Goal: Task Accomplishment & Management: Use online tool/utility

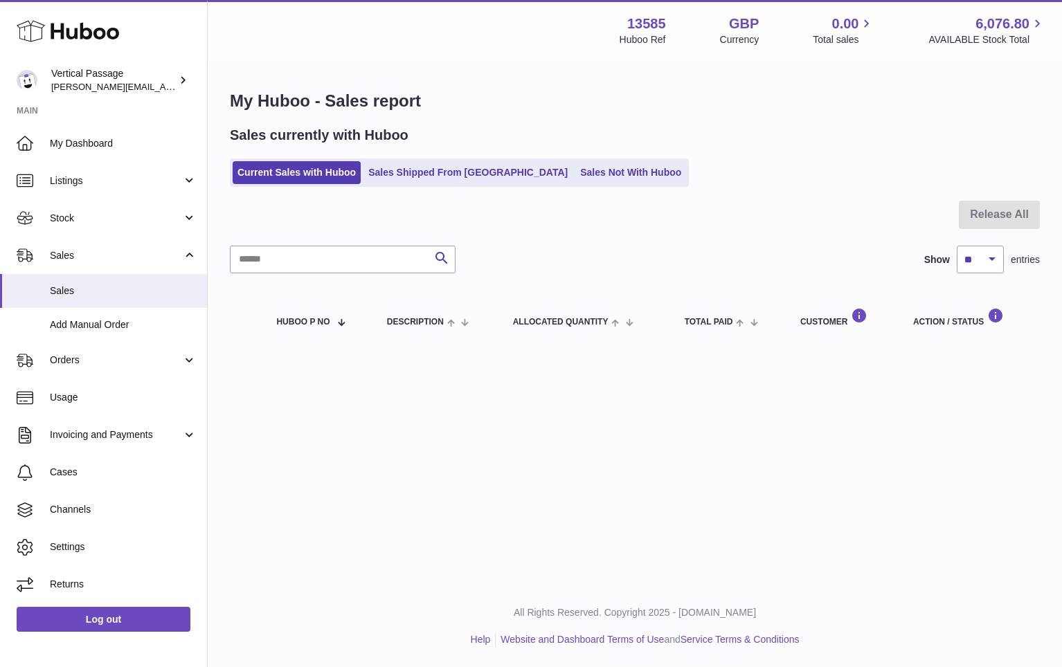
click at [576, 88] on div "My Huboo - Sales report Sales currently with Huboo Current Sales with Huboo Sal…" at bounding box center [635, 218] width 854 height 313
click at [577, 170] on link "Sales Not With Huboo" at bounding box center [630, 172] width 111 height 23
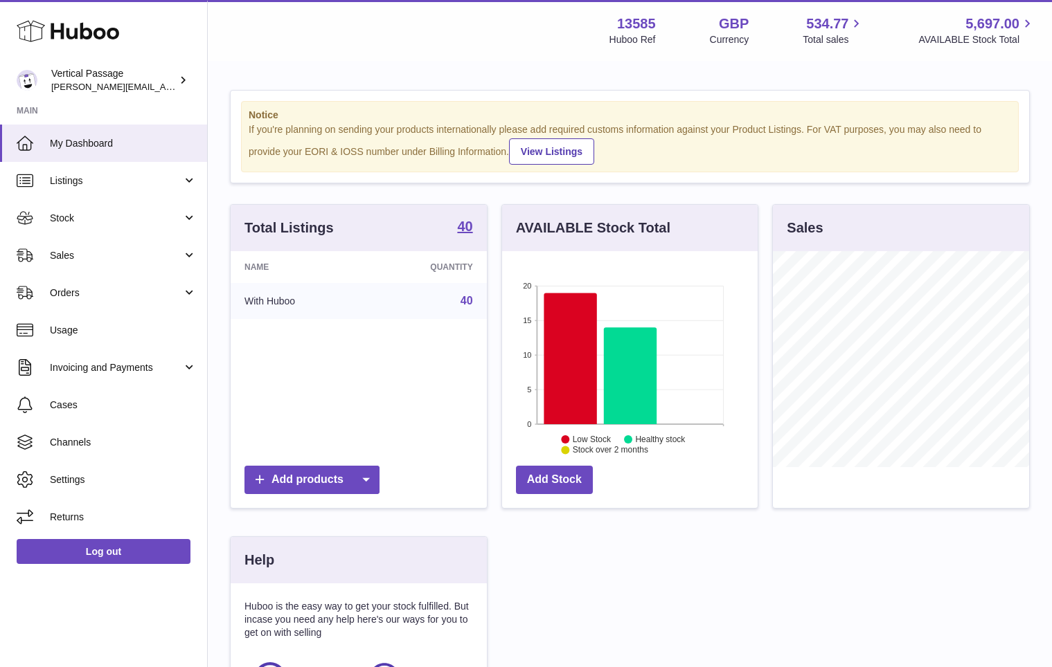
scroll to position [216, 256]
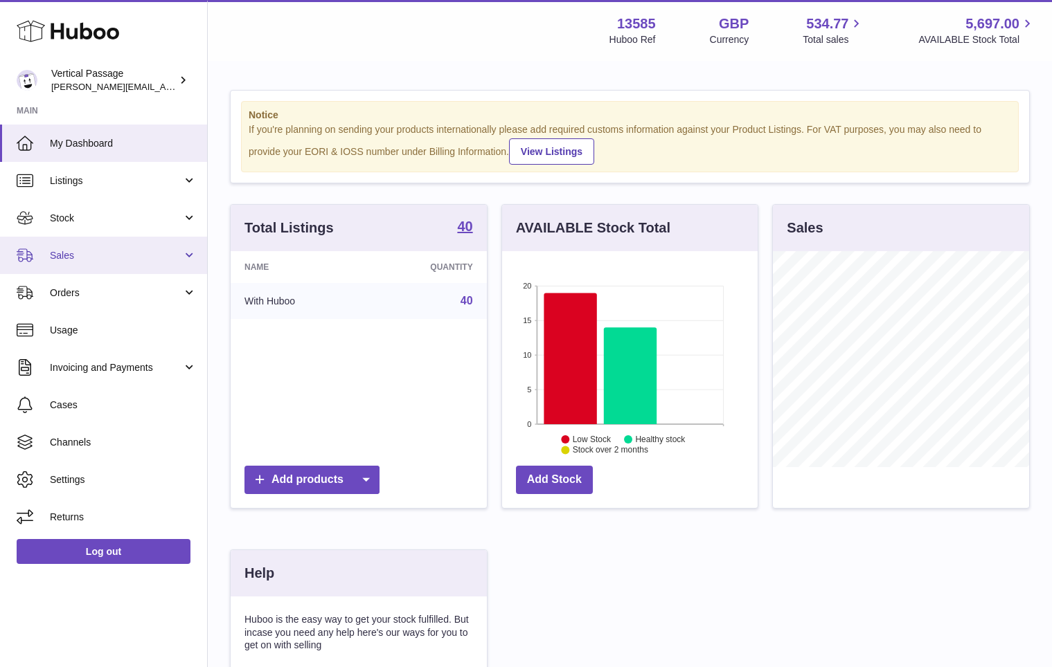
click at [77, 263] on link "Sales" at bounding box center [103, 255] width 207 height 37
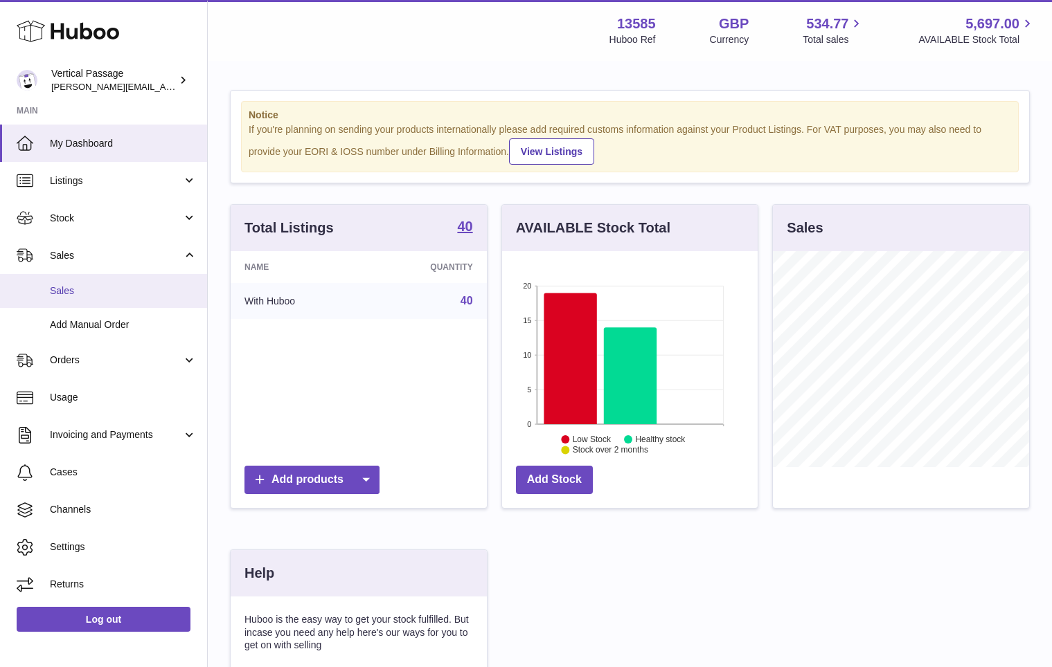
click at [73, 297] on span "Sales" at bounding box center [123, 291] width 147 height 13
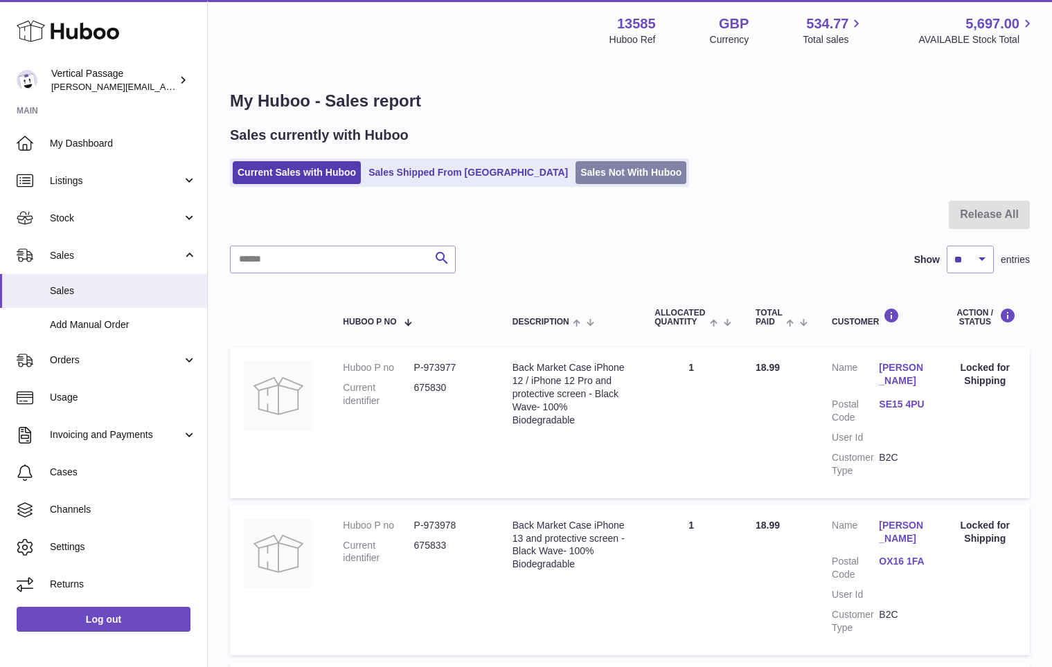
click at [575, 173] on link "Sales Not With Huboo" at bounding box center [630, 172] width 111 height 23
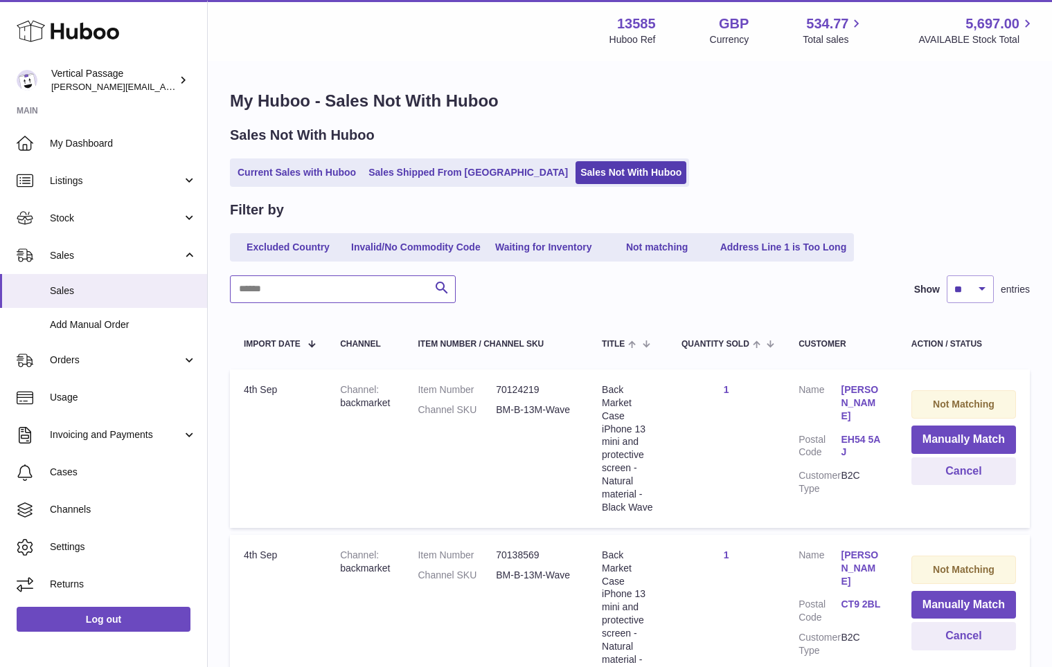
click at [339, 297] on input "text" at bounding box center [343, 290] width 226 height 28
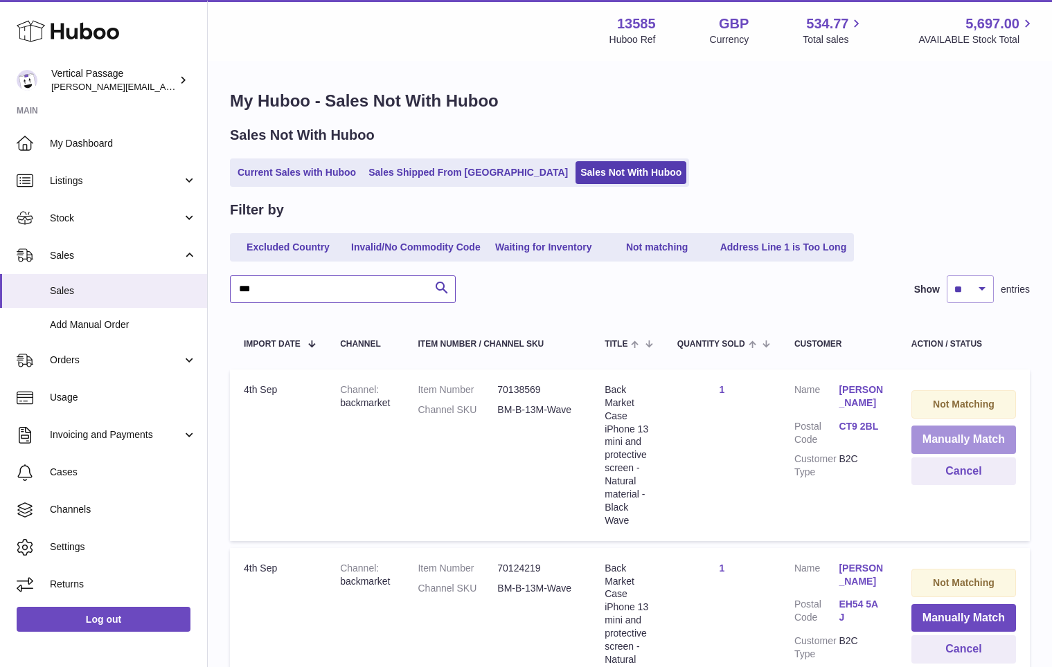
type input "***"
click at [945, 442] on button "Manually Match" at bounding box center [963, 440] width 105 height 28
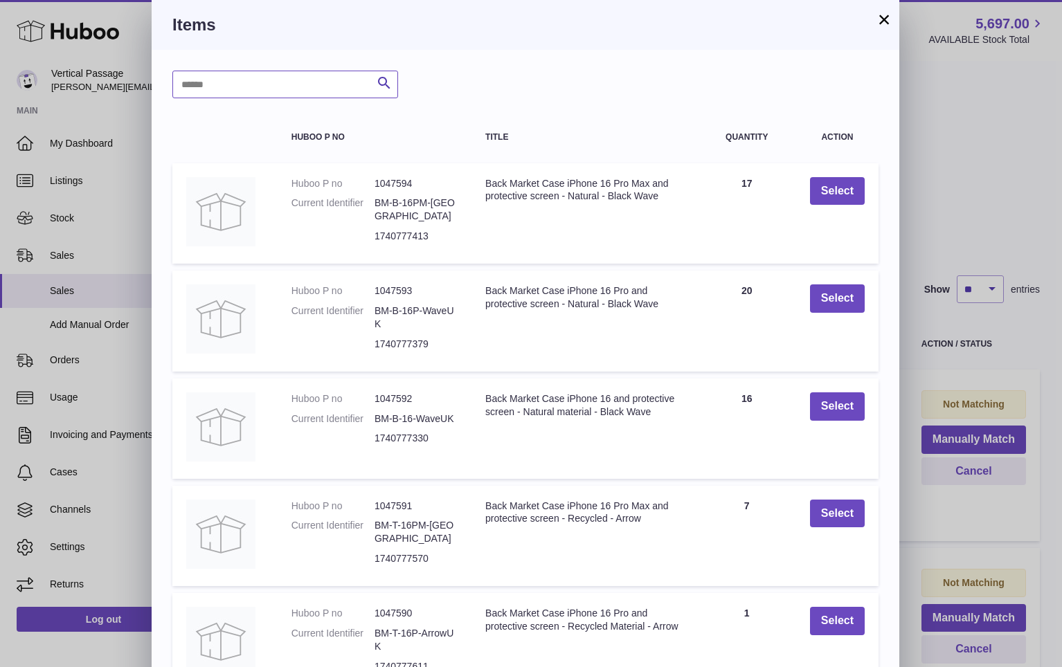
click at [230, 82] on input "text" at bounding box center [285, 85] width 226 height 28
type input "***"
click at [382, 79] on icon "submit" at bounding box center [384, 83] width 17 height 17
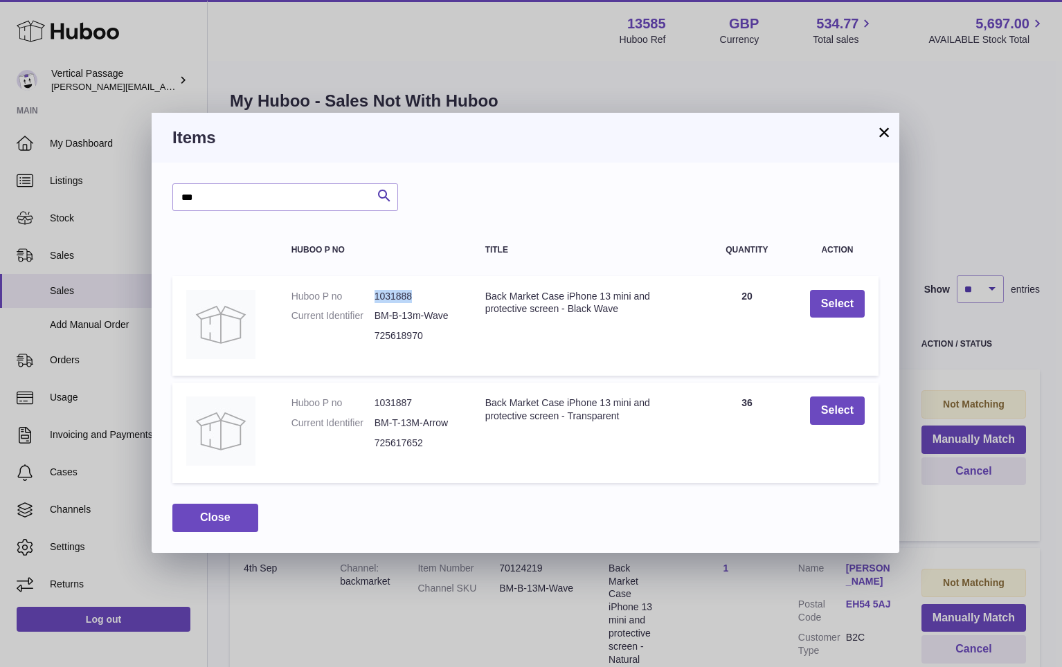
drag, startPoint x: 414, startPoint y: 298, endPoint x: 369, endPoint y: 299, distance: 45.0
click at [369, 299] on dl "Huboo P no 1031888 Current Identifier BM-B-13m-Wave 725618970" at bounding box center [375, 320] width 166 height 60
copy dl "1031888"
click at [840, 305] on button "Select" at bounding box center [837, 304] width 55 height 28
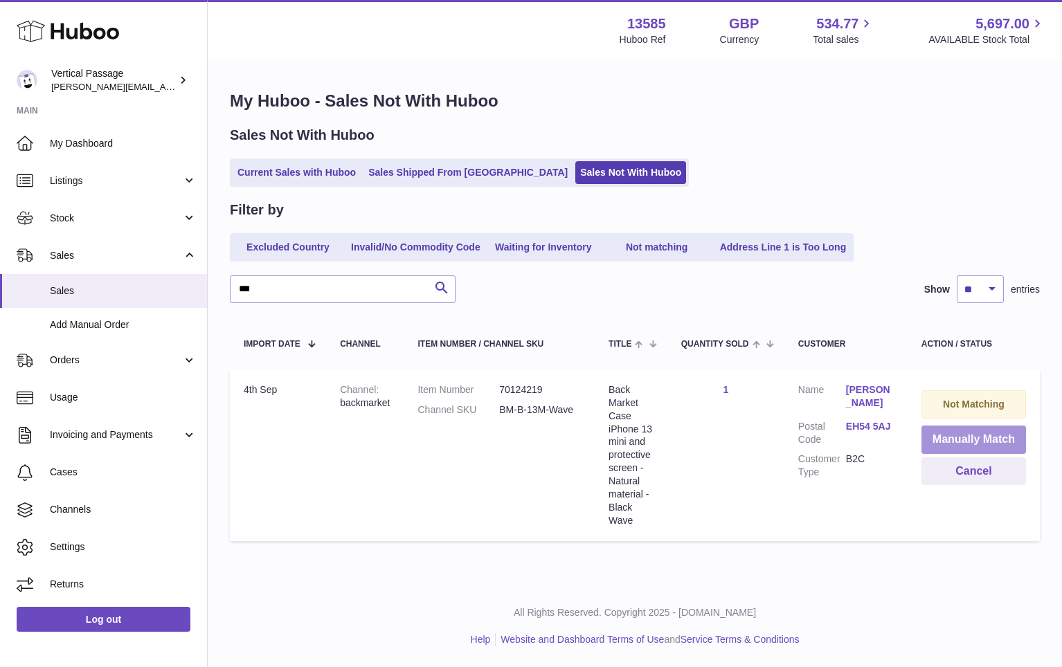
click at [980, 441] on button "Manually Match" at bounding box center [974, 440] width 105 height 28
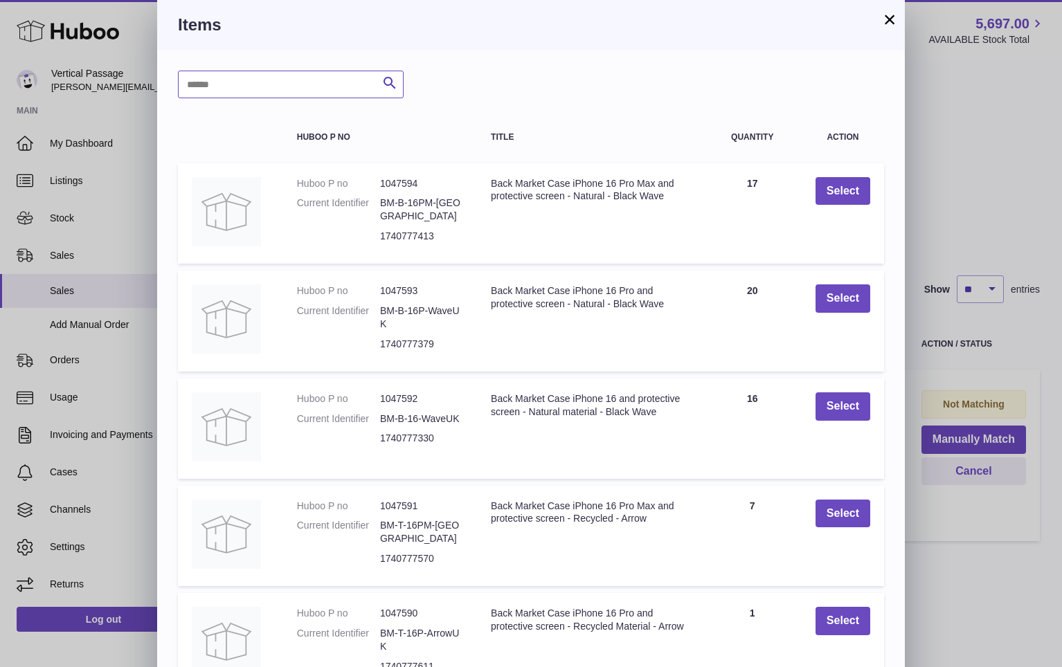
click at [241, 89] on input "text" at bounding box center [291, 85] width 226 height 28
paste input "*******"
type input "*******"
click at [825, 185] on button "Select" at bounding box center [843, 191] width 55 height 28
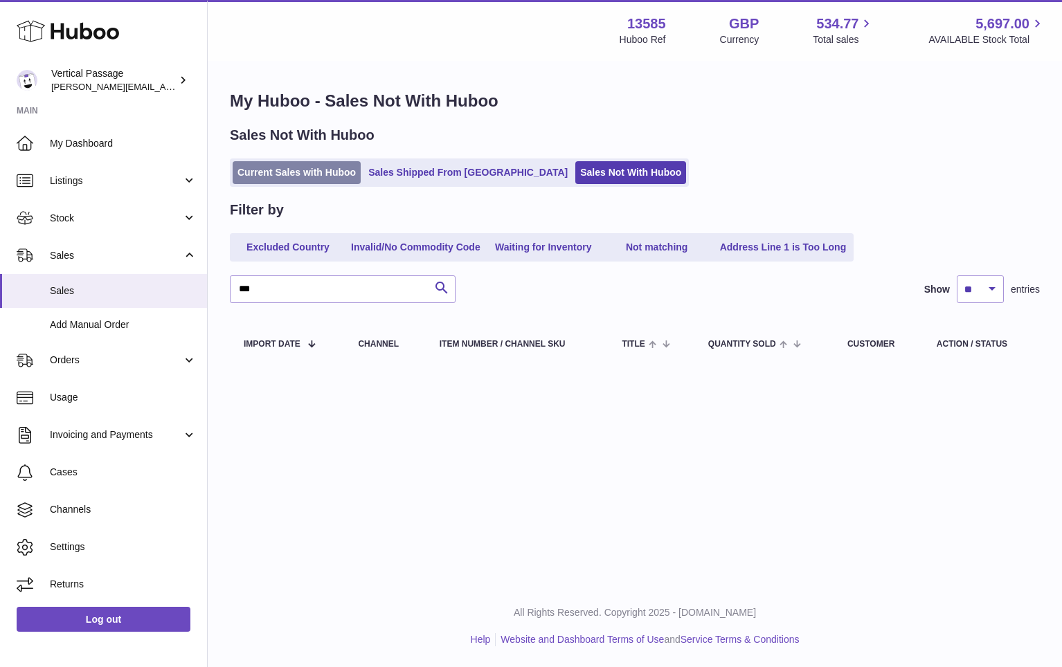
click at [306, 166] on link "Current Sales with Huboo" at bounding box center [297, 172] width 128 height 23
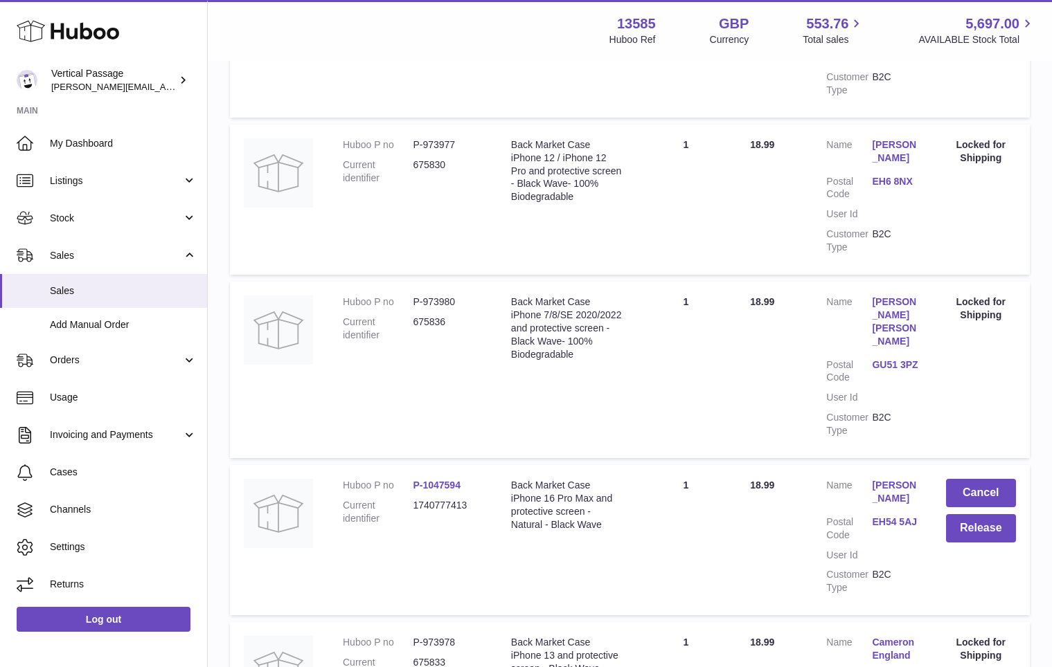
scroll to position [1435, 0]
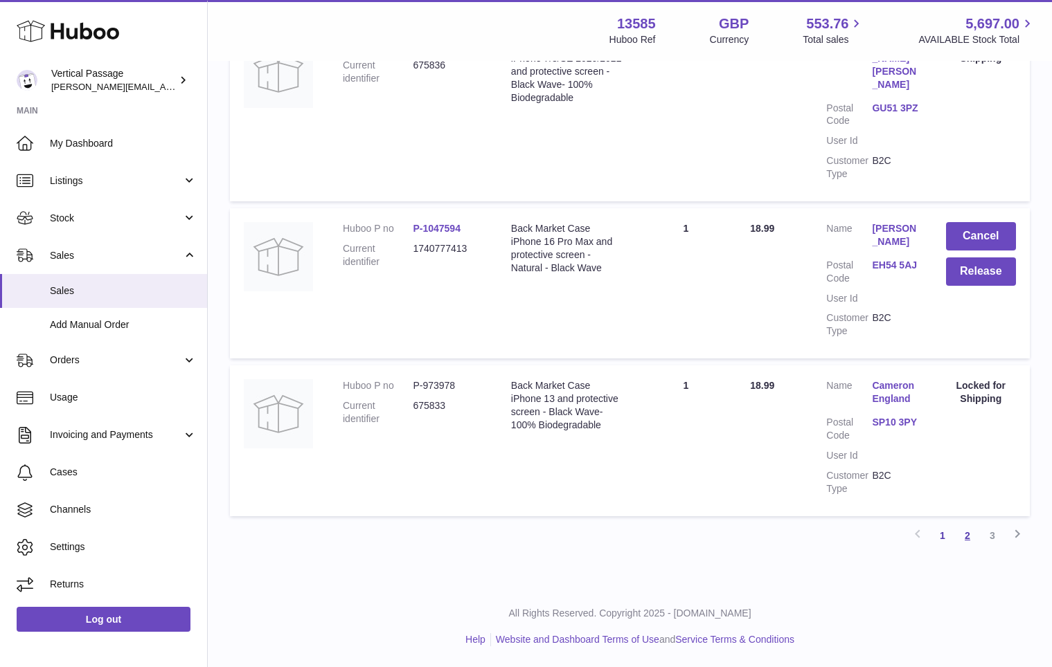
click at [967, 539] on link "2" at bounding box center [967, 535] width 25 height 25
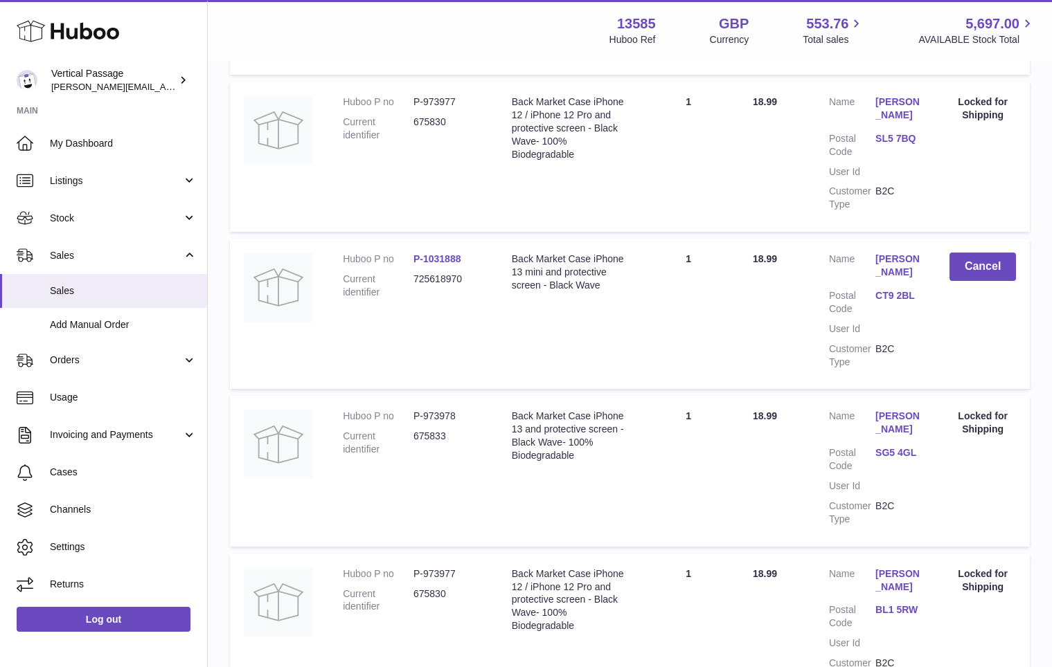
scroll to position [686, 0]
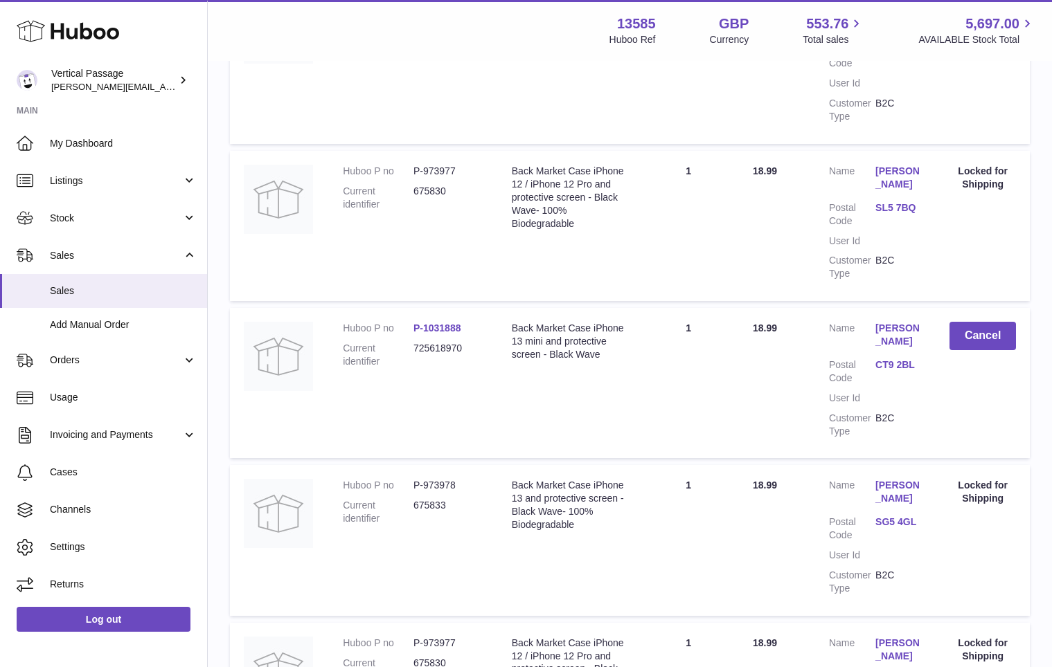
click at [433, 323] on link "P-1031888" at bounding box center [437, 328] width 48 height 11
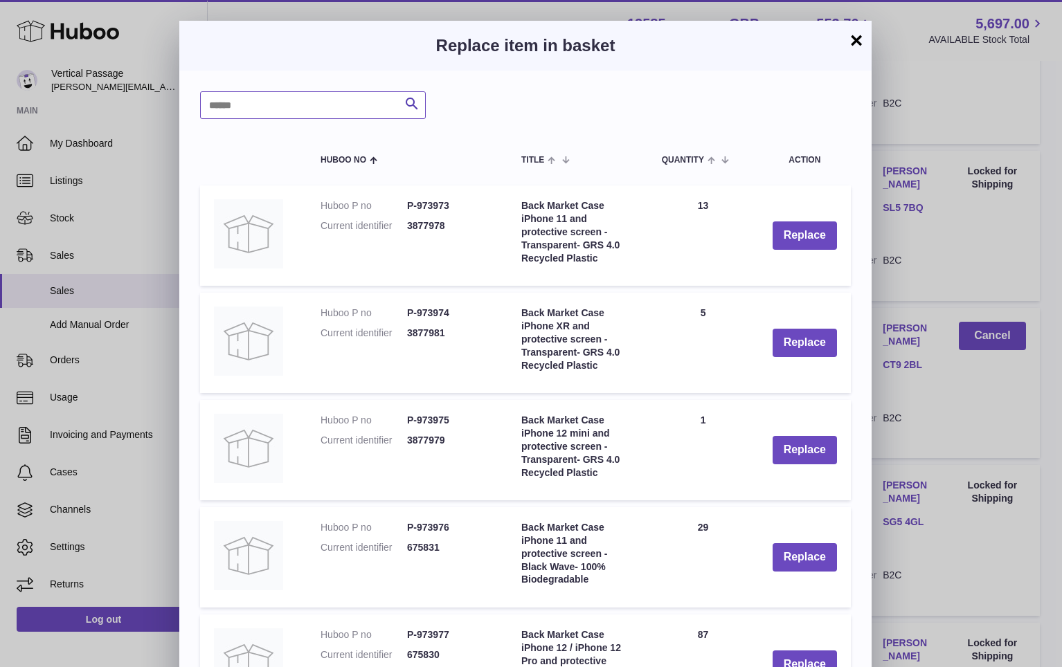
click at [238, 102] on input "text" at bounding box center [313, 105] width 226 height 28
paste input "*******"
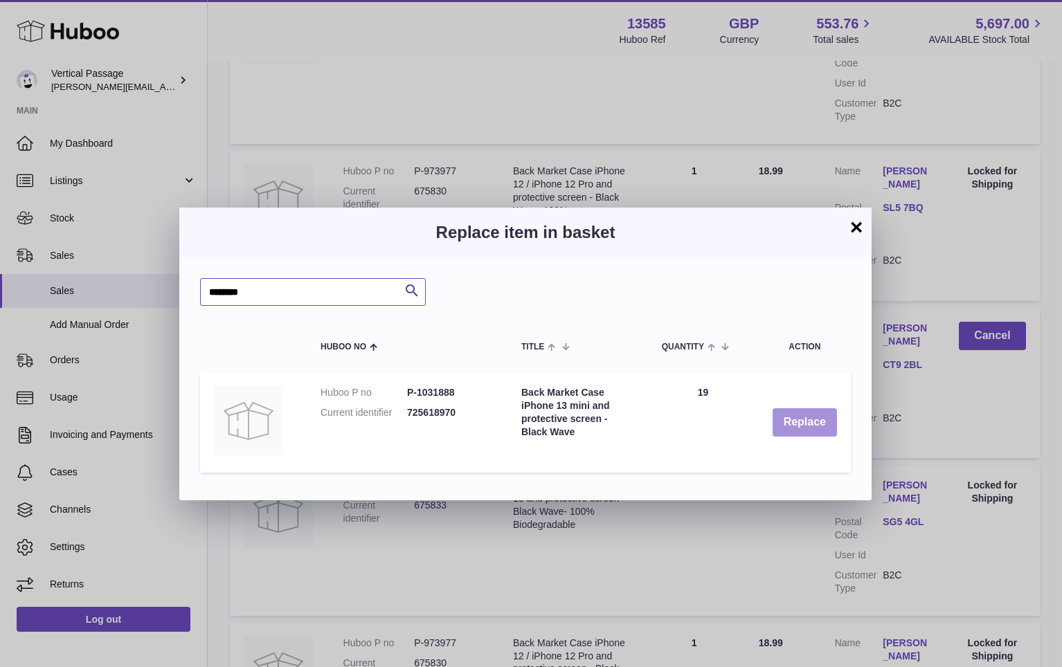
type input "*******"
click at [802, 424] on button "Replace" at bounding box center [805, 423] width 64 height 28
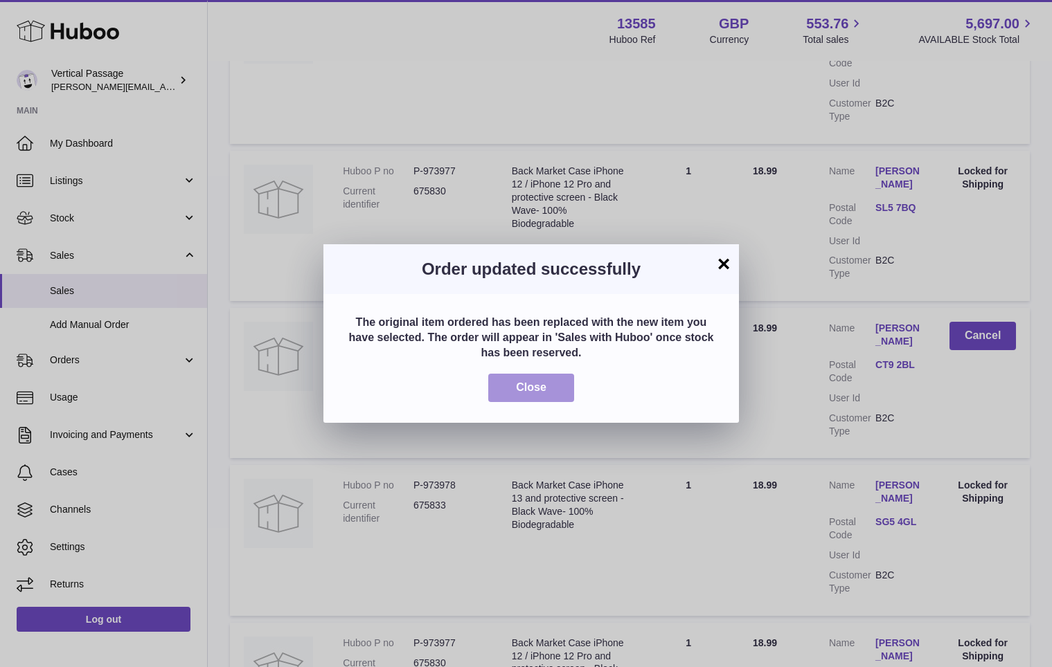
click at [553, 393] on button "Close" at bounding box center [531, 388] width 86 height 28
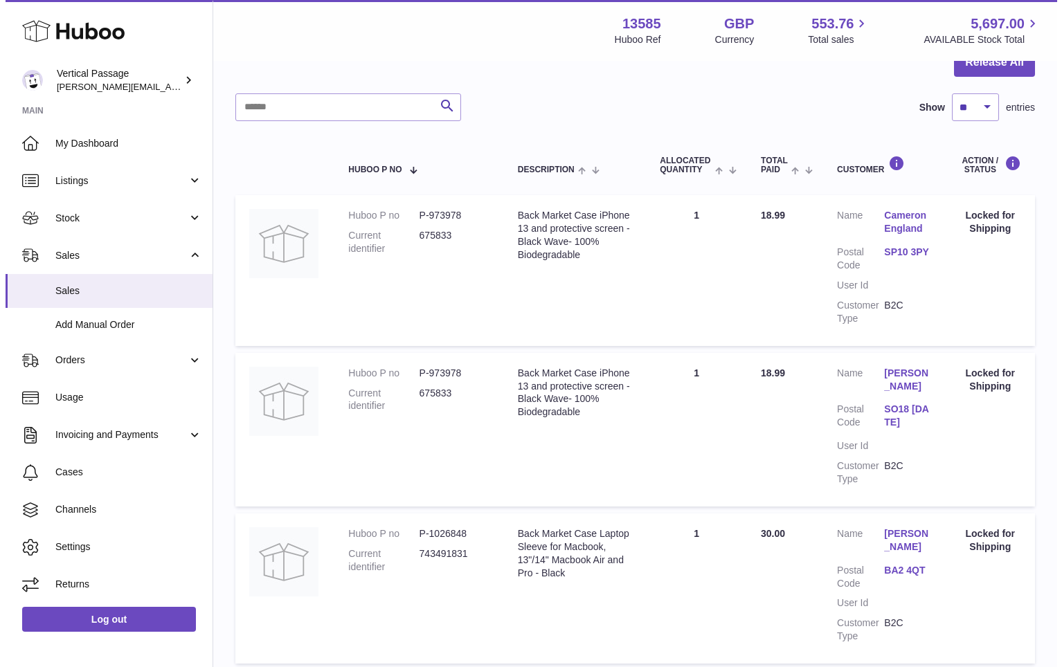
scroll to position [0, 0]
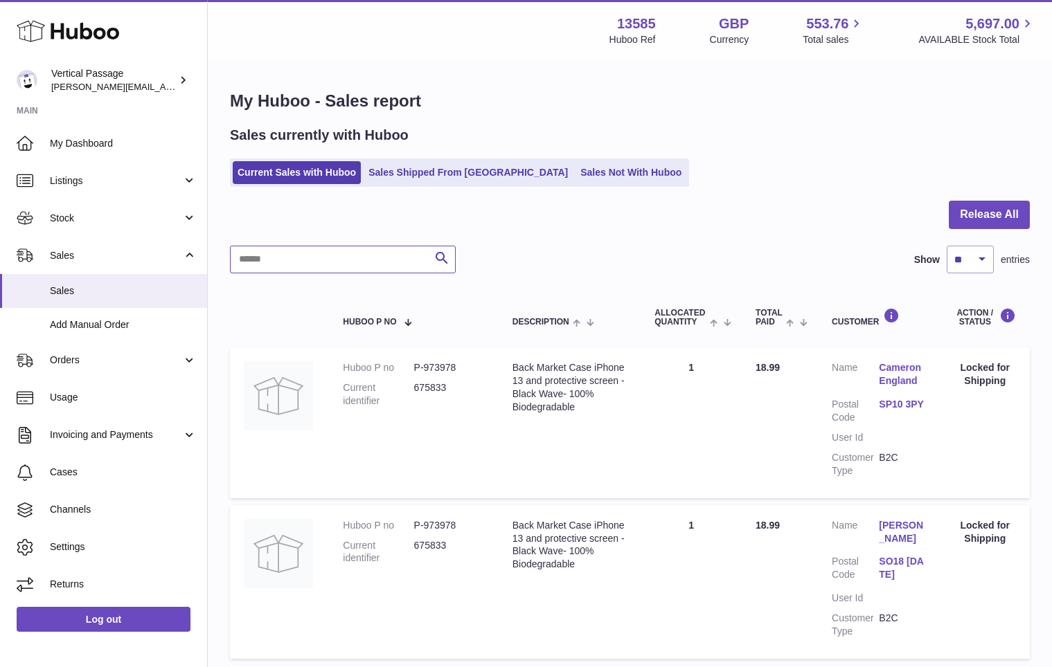
click at [258, 262] on input "text" at bounding box center [343, 260] width 226 height 28
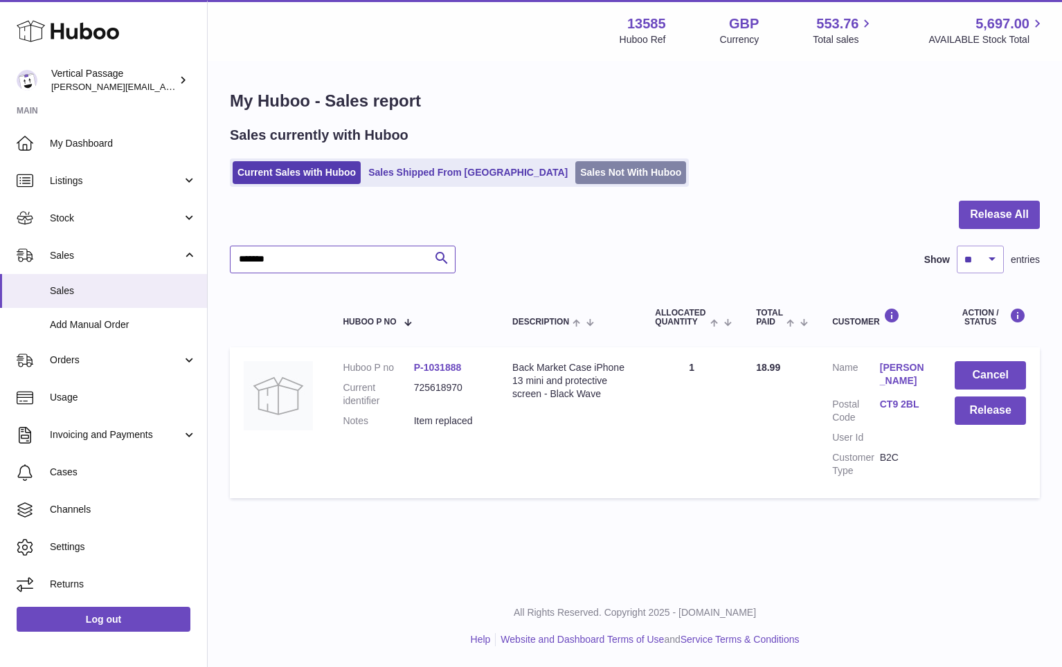
type input "*******"
click at [575, 172] on link "Sales Not With Huboo" at bounding box center [630, 172] width 111 height 23
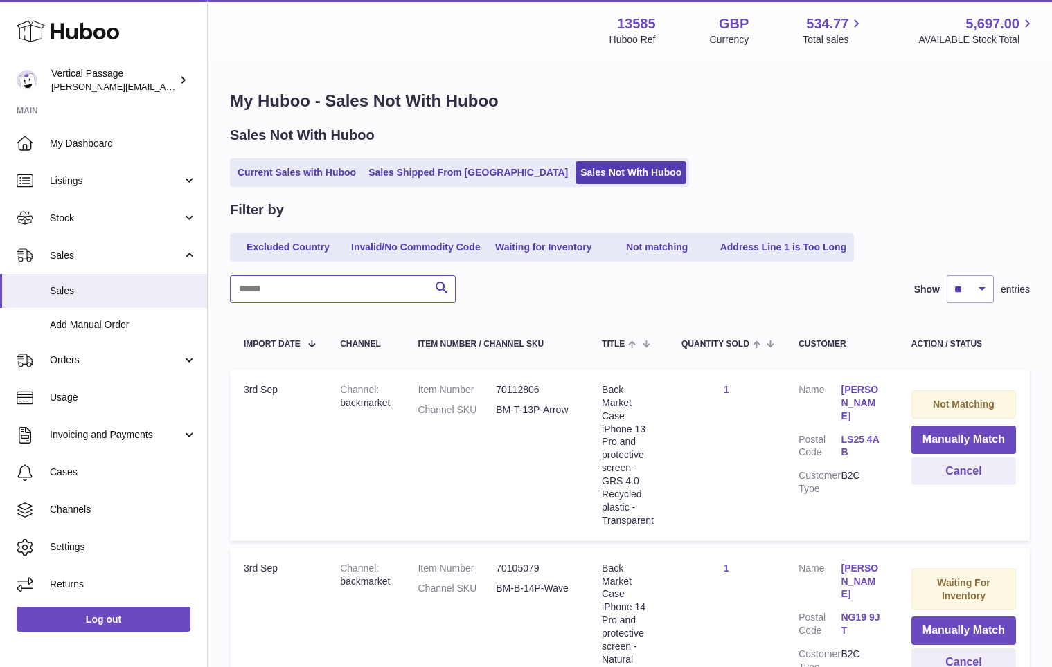
click at [291, 291] on input "text" at bounding box center [343, 290] width 226 height 28
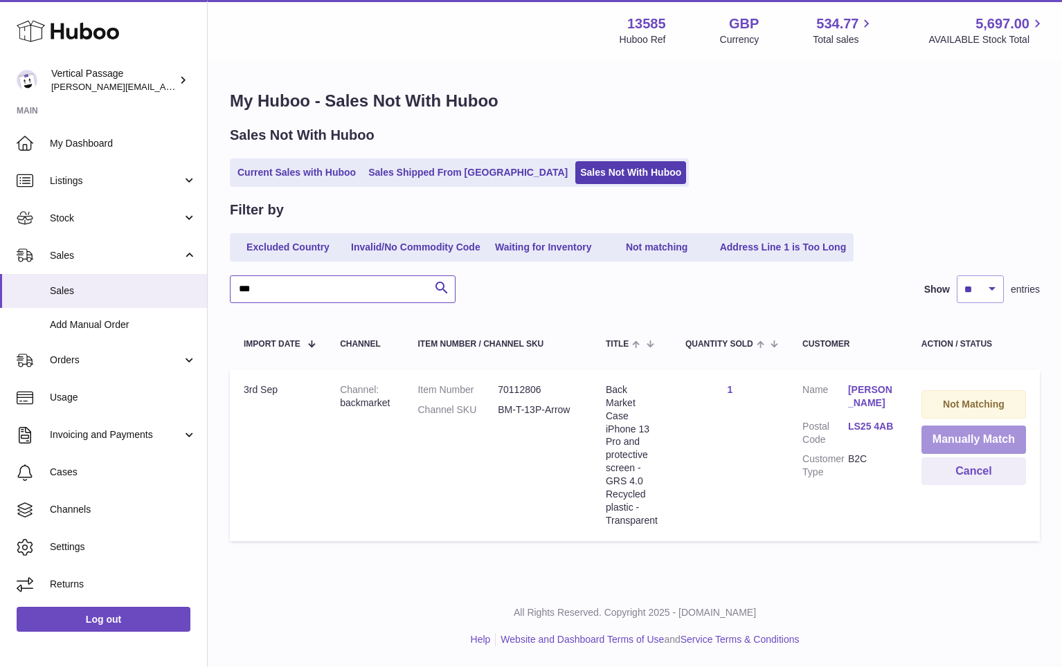
type input "***"
click at [953, 440] on button "Manually Match" at bounding box center [974, 440] width 105 height 28
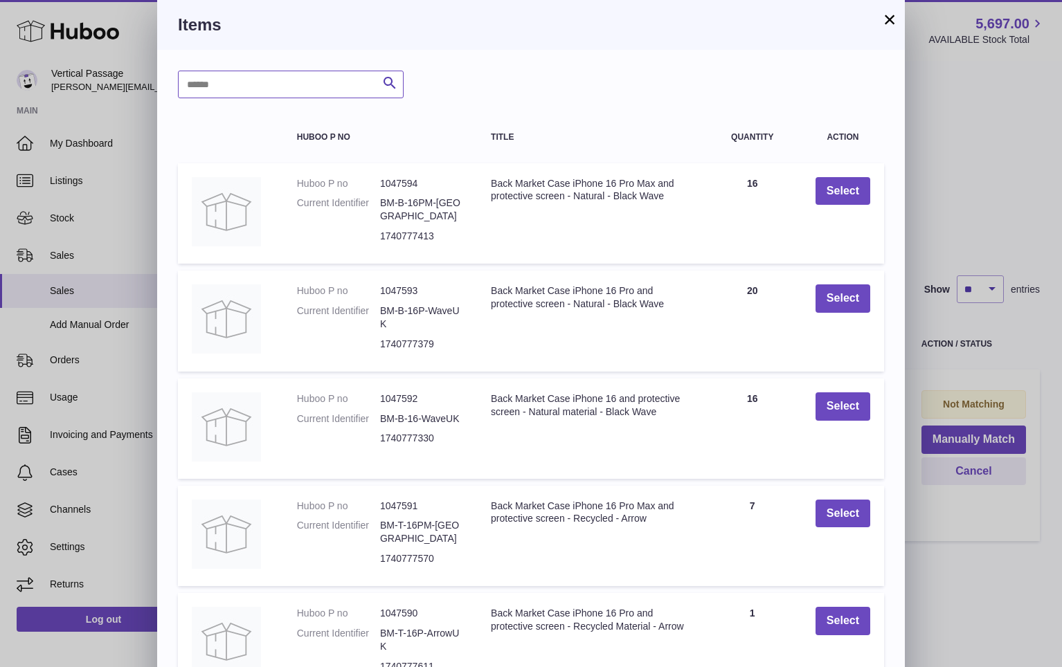
click at [283, 87] on input "text" at bounding box center [291, 85] width 226 height 28
type input "***"
click at [394, 84] on icon "submit" at bounding box center [390, 83] width 17 height 17
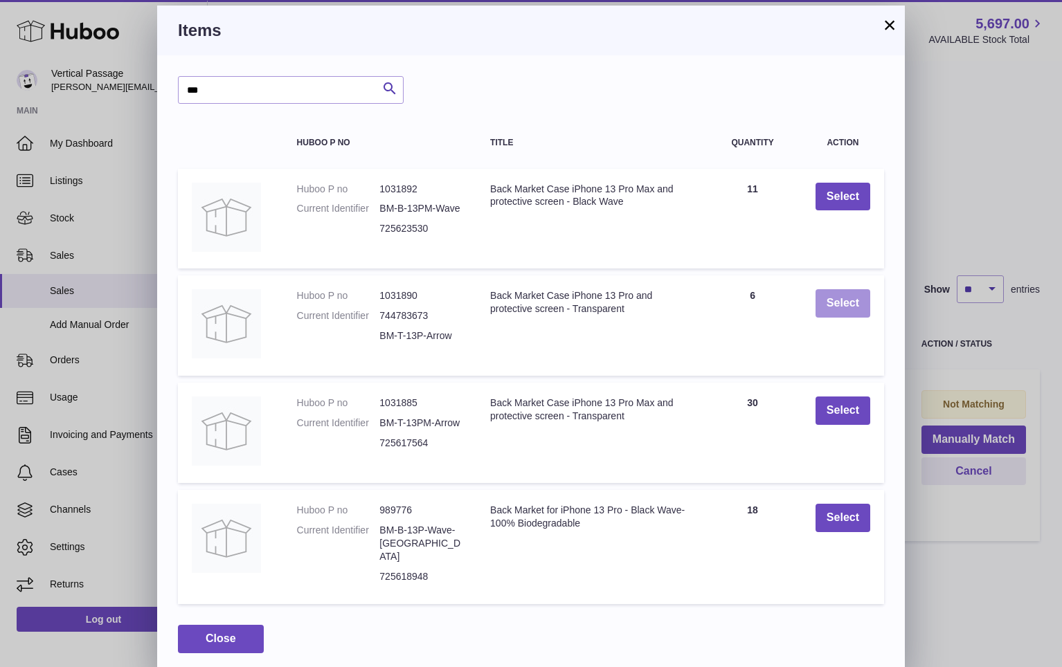
click at [831, 309] on button "Select" at bounding box center [843, 303] width 55 height 28
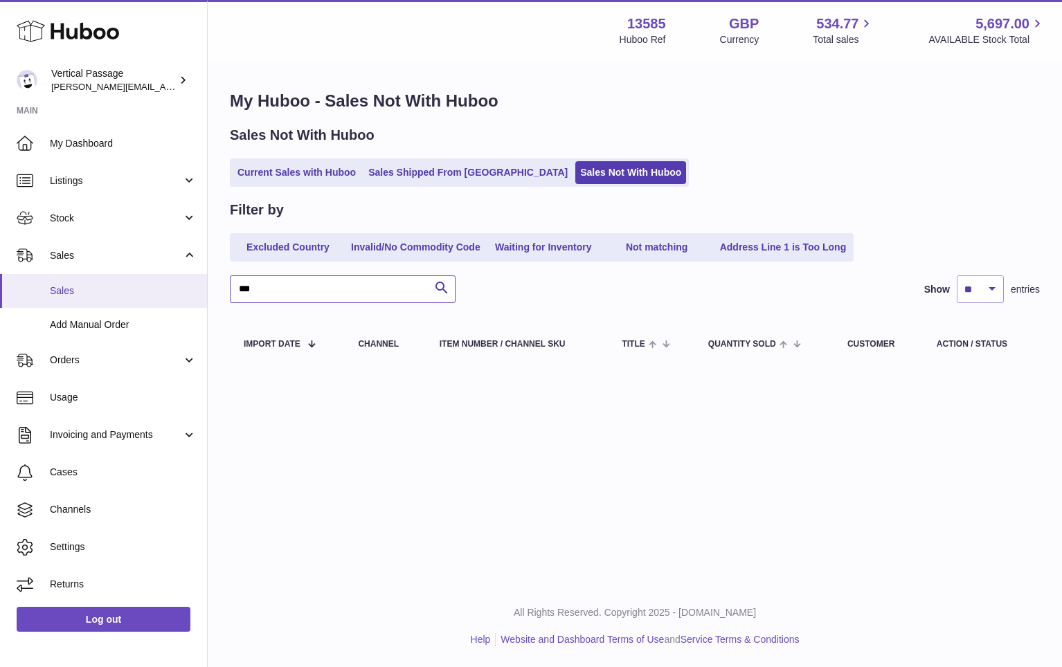
drag, startPoint x: 329, startPoint y: 296, endPoint x: 129, endPoint y: 274, distance: 200.6
click at [151, 276] on div "Huboo Vertical Passage ryan@verticalpassage.com Main My Dashboard Listings Not …" at bounding box center [531, 333] width 1062 height 667
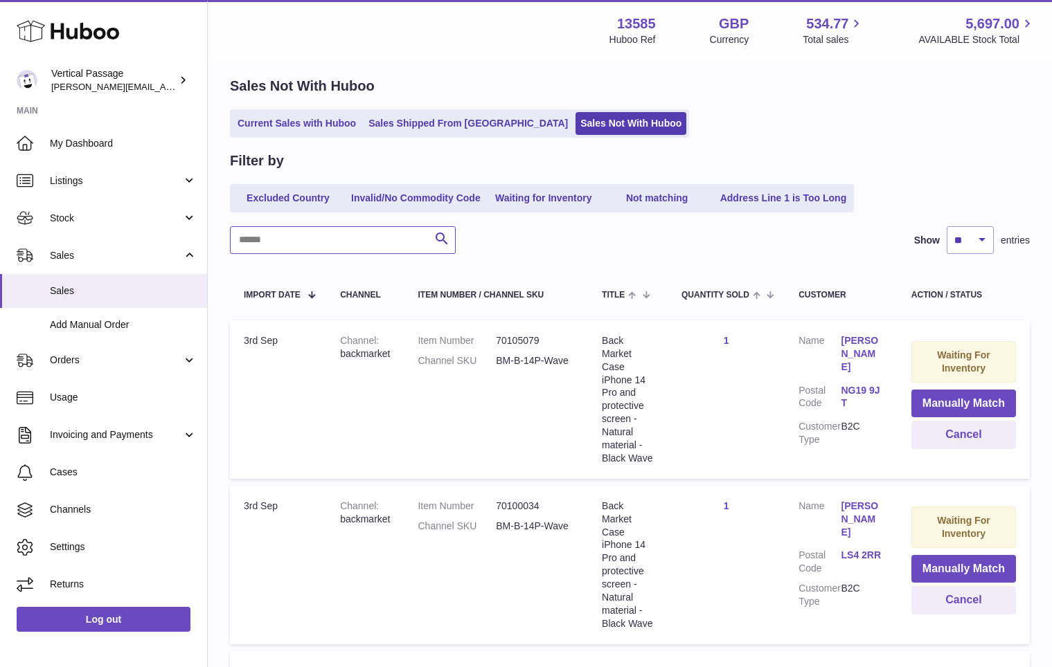
scroll to position [69, 0]
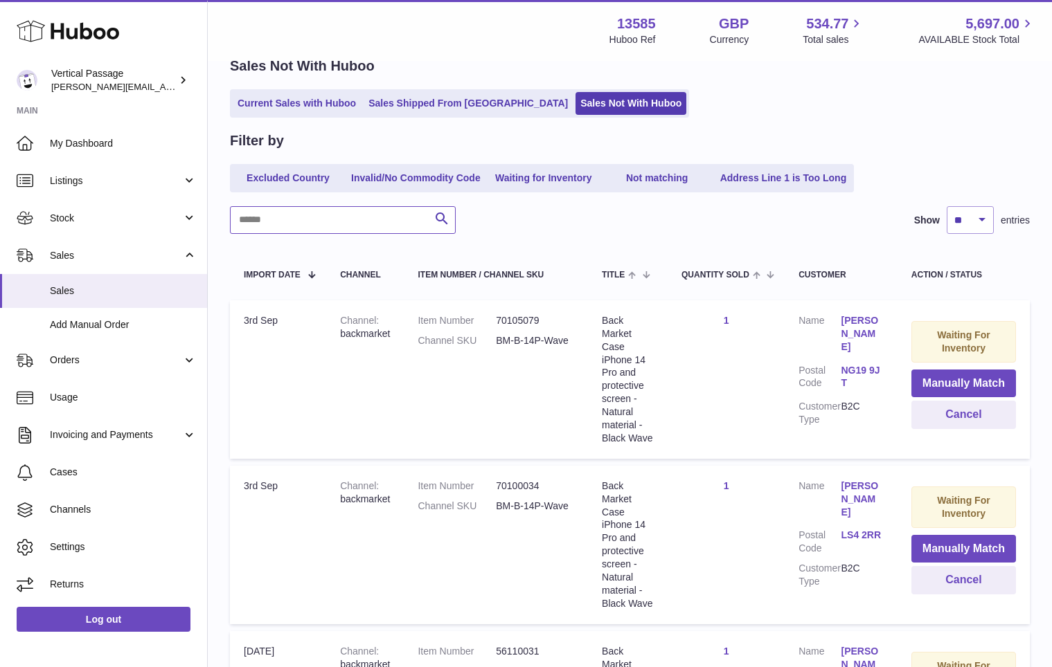
click at [259, 217] on input "text" at bounding box center [343, 220] width 226 height 28
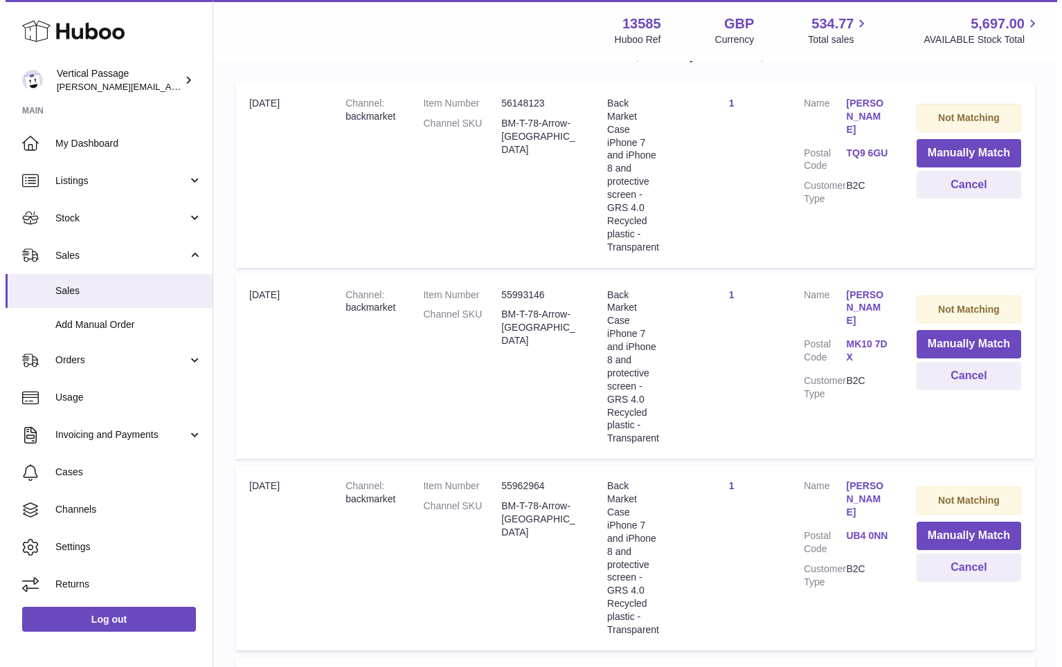
scroll to position [138, 0]
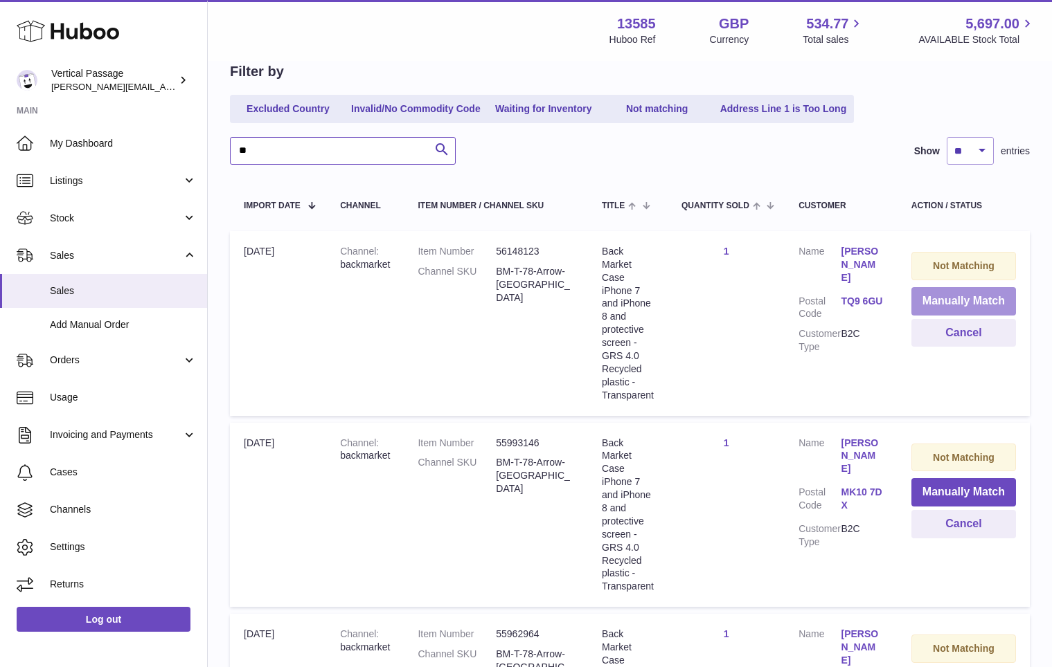
type input "**"
click at [944, 306] on button "Manually Match" at bounding box center [963, 301] width 105 height 28
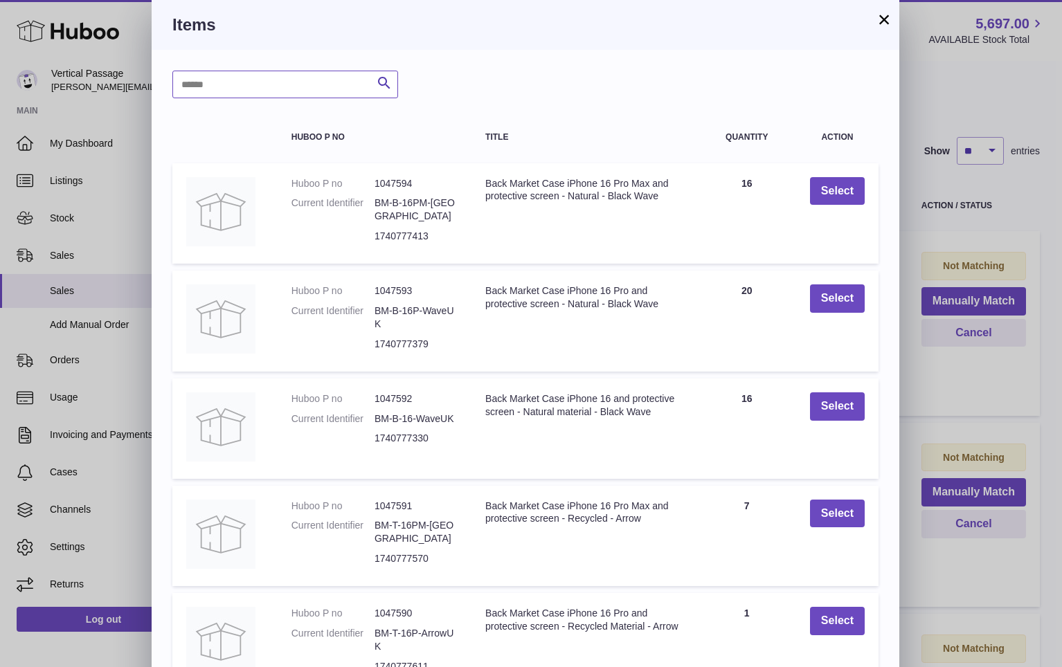
click at [266, 81] on input "text" at bounding box center [285, 85] width 226 height 28
click at [393, 80] on button "Search" at bounding box center [384, 85] width 28 height 28
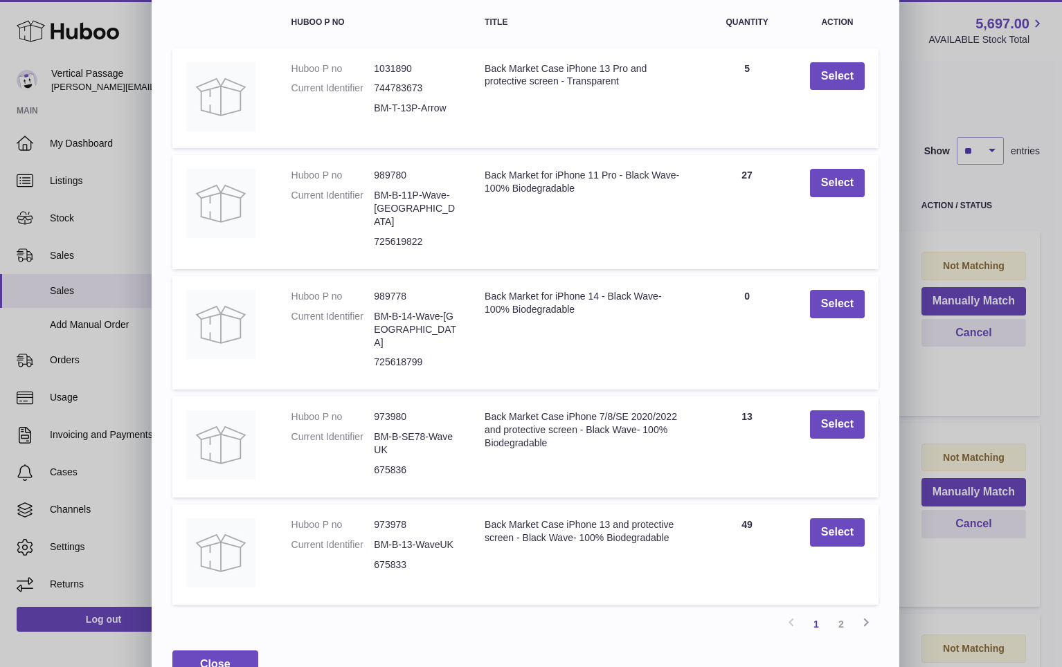
scroll to position [122, 0]
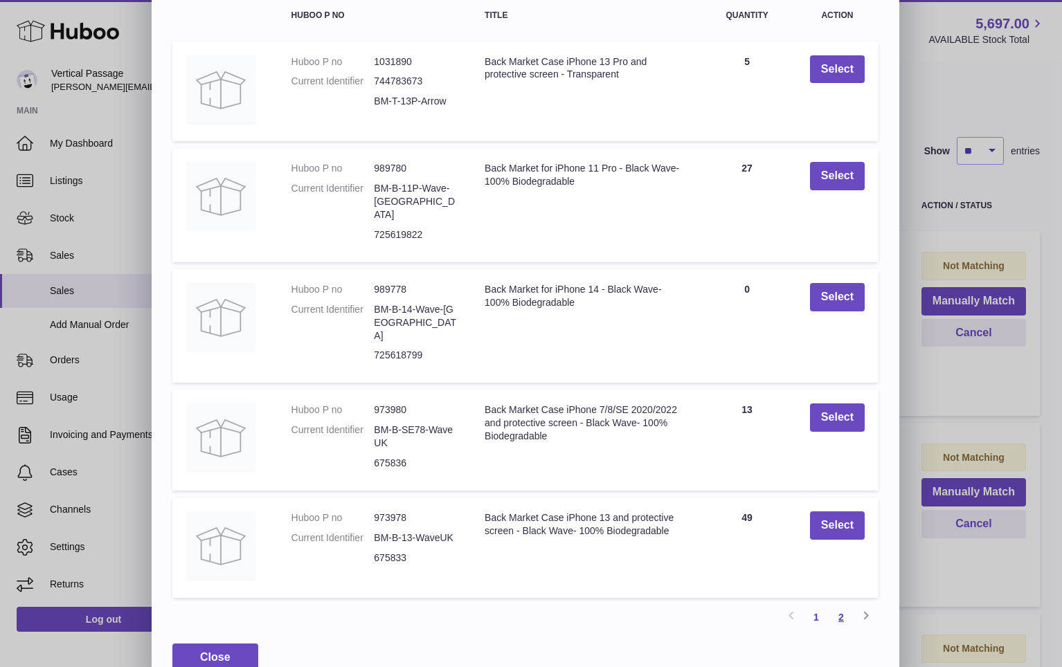
click at [841, 605] on link "2" at bounding box center [841, 617] width 25 height 25
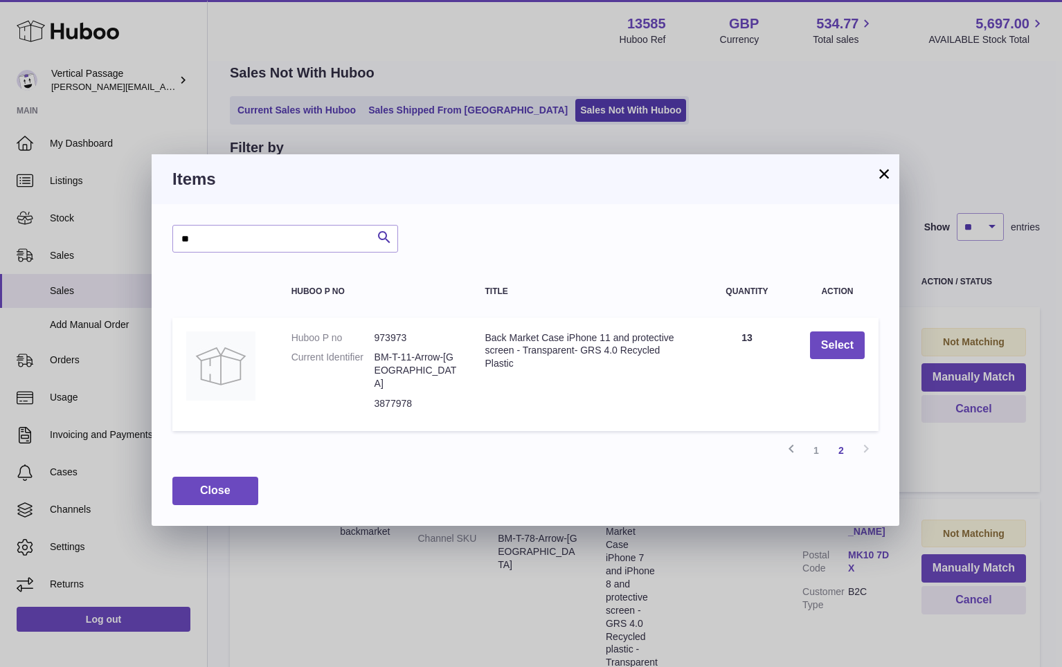
scroll to position [0, 0]
click at [818, 438] on link "1" at bounding box center [816, 450] width 25 height 25
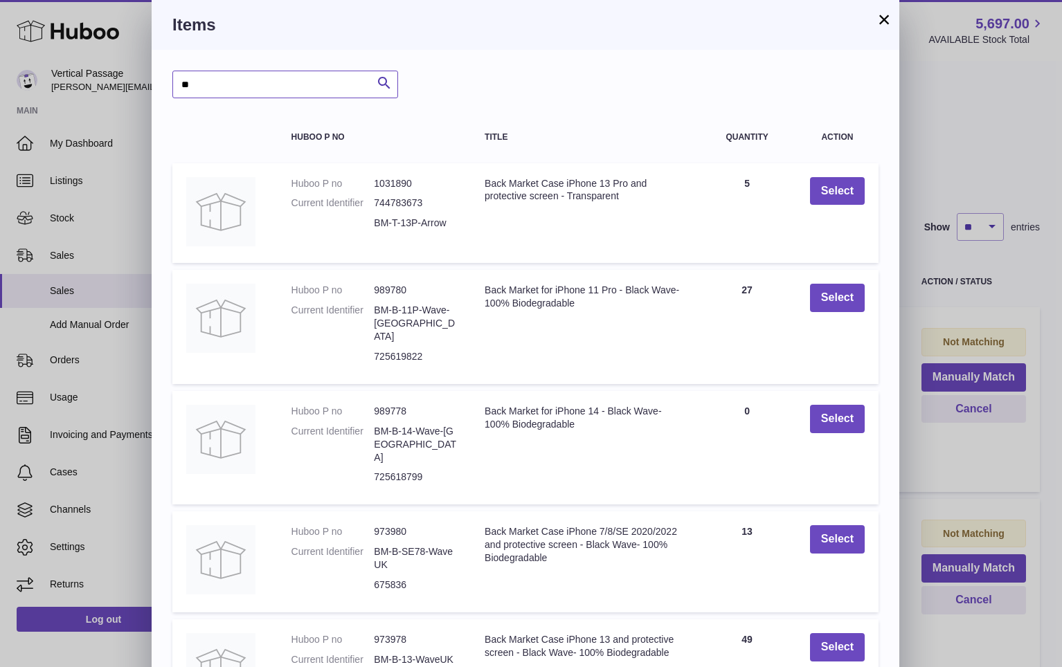
drag, startPoint x: 178, startPoint y: 78, endPoint x: 158, endPoint y: 79, distance: 20.1
click at [158, 79] on div "** Search Huboo P no Title Quantity Action Huboo P no 1031890 Current Identifie…" at bounding box center [526, 432] width 748 height 764
type input "**"
click at [390, 82] on icon "submit" at bounding box center [384, 83] width 17 height 17
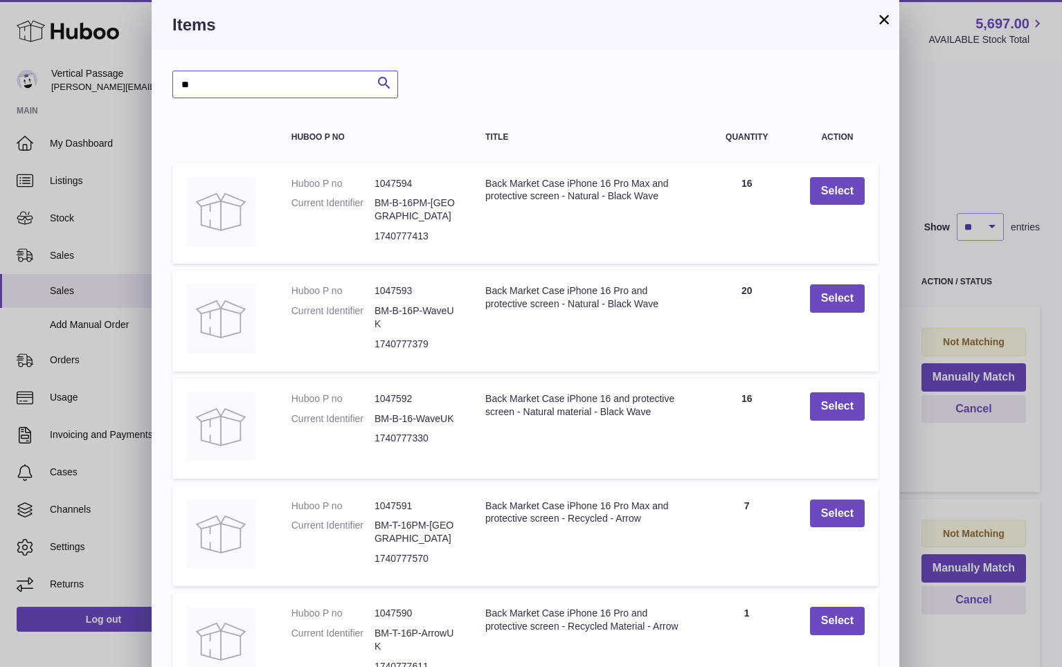
drag, startPoint x: 215, startPoint y: 82, endPoint x: 143, endPoint y: 84, distance: 72.0
click at [143, 84] on div "× Items ** Search Huboo P no Title Quantity Action Huboo P no 1047594 Current I…" at bounding box center [531, 394] width 1062 height 789
click at [223, 85] on input "text" at bounding box center [285, 85] width 226 height 28
click at [394, 81] on button "Search" at bounding box center [384, 85] width 28 height 28
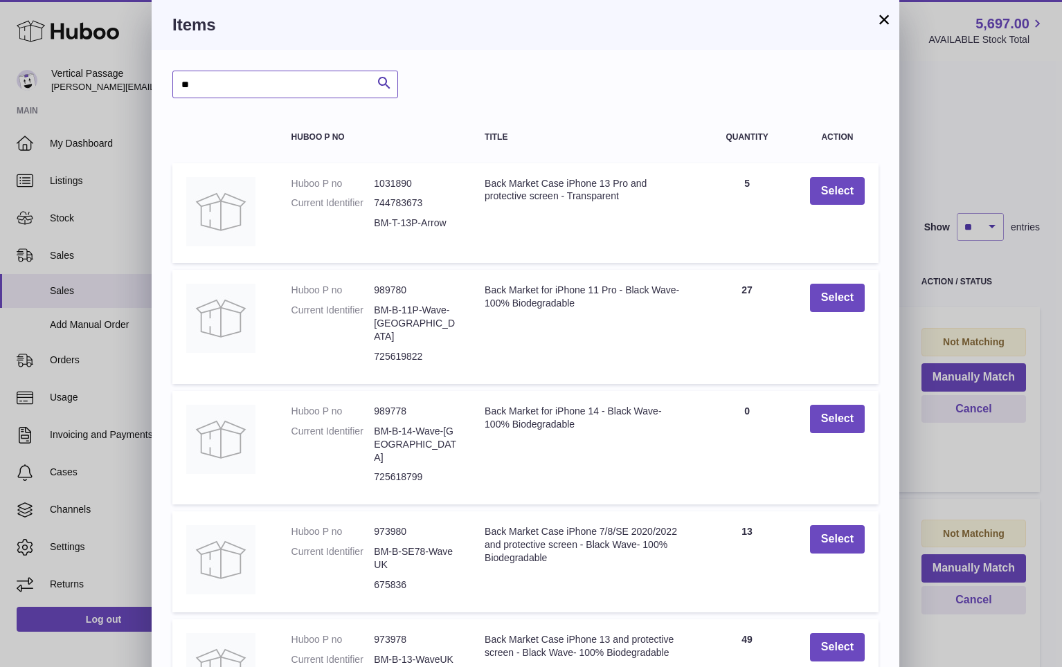
drag, startPoint x: 199, startPoint y: 86, endPoint x: 140, endPoint y: 84, distance: 58.9
click at [140, 84] on div "× Items ** Search Huboo P no Title Quantity Action Huboo P no 1031890 Current I…" at bounding box center [531, 407] width 1062 height 815
type input "*"
type input "********"
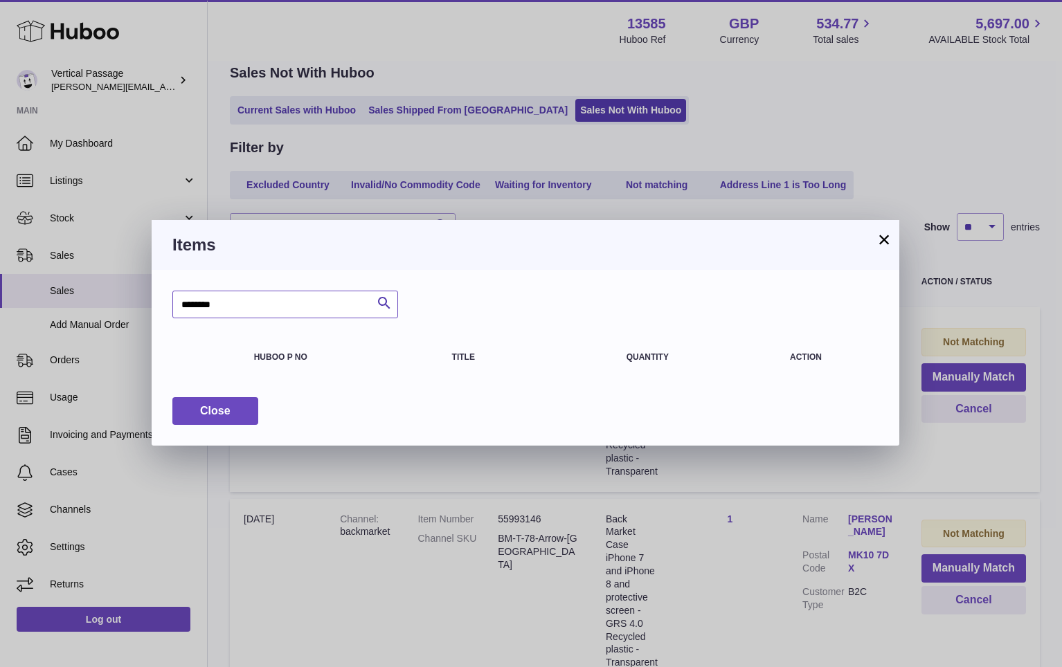
drag, startPoint x: 211, startPoint y: 300, endPoint x: 148, endPoint y: 289, distance: 63.9
click at [148, 289] on div "× Items ******** Search Huboo P no Title Quantity Action Close" at bounding box center [531, 333] width 1062 height 667
click at [881, 235] on button "×" at bounding box center [884, 239] width 17 height 17
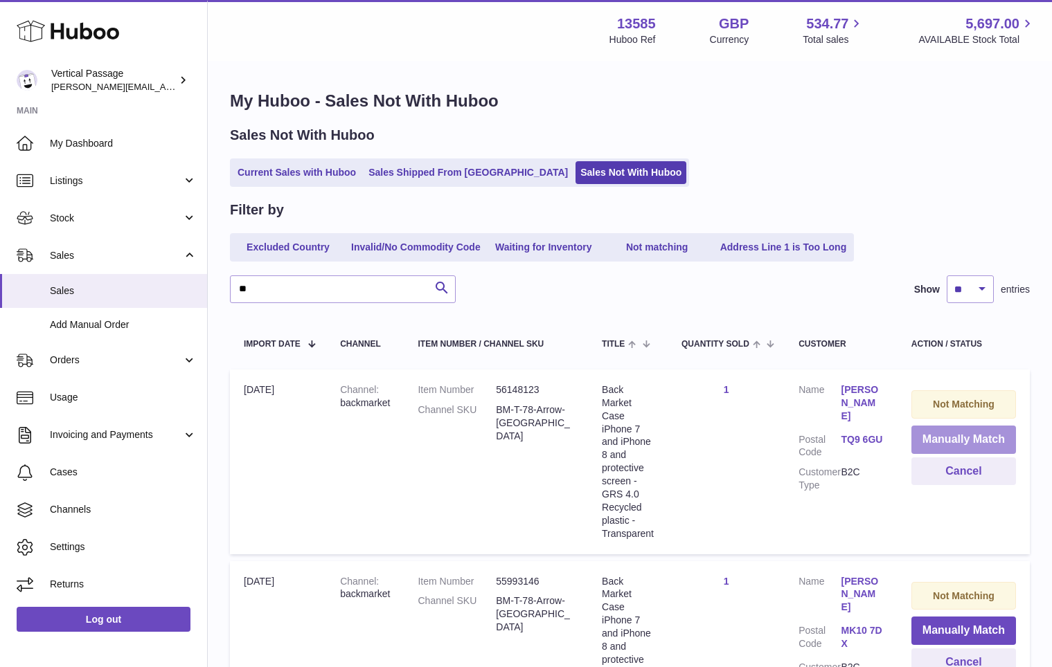
click at [952, 439] on button "Manually Match" at bounding box center [963, 440] width 105 height 28
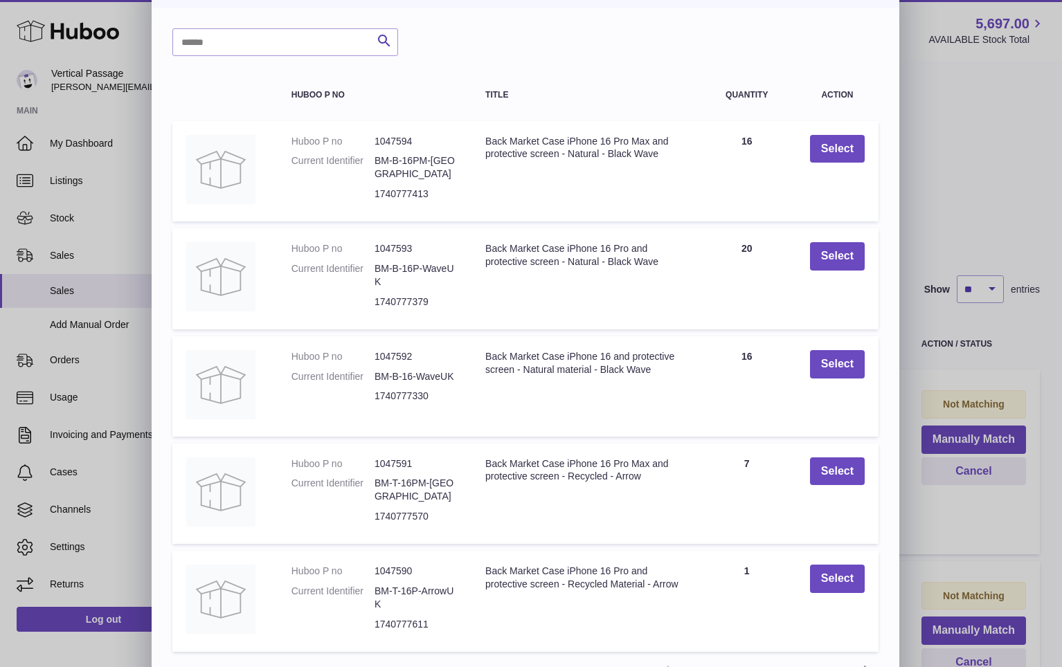
scroll to position [123, 0]
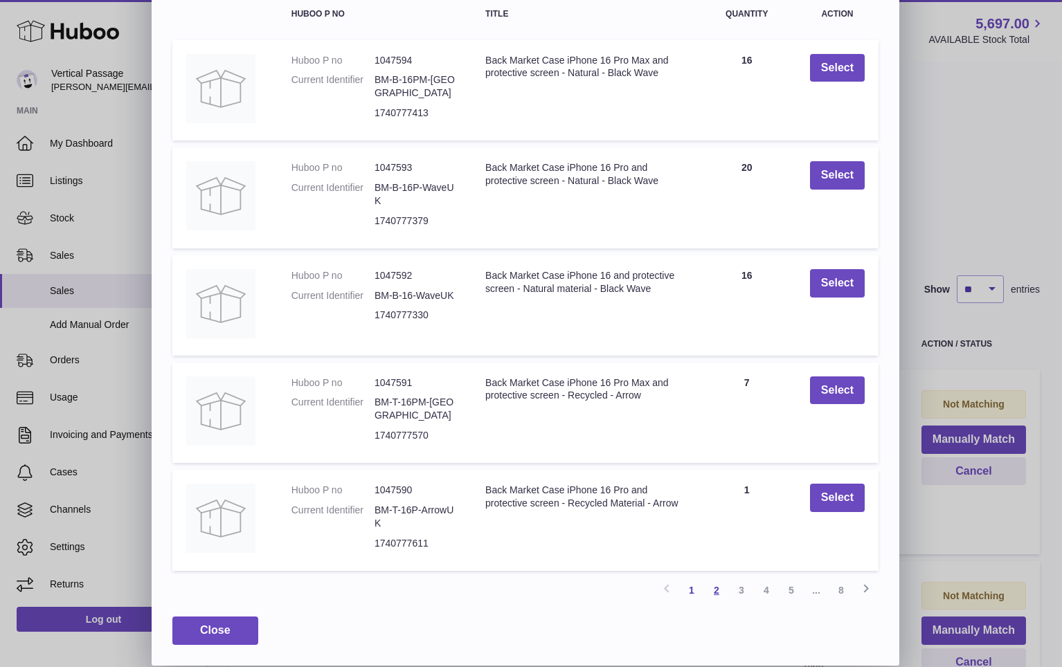
click at [715, 591] on link "2" at bounding box center [716, 590] width 25 height 25
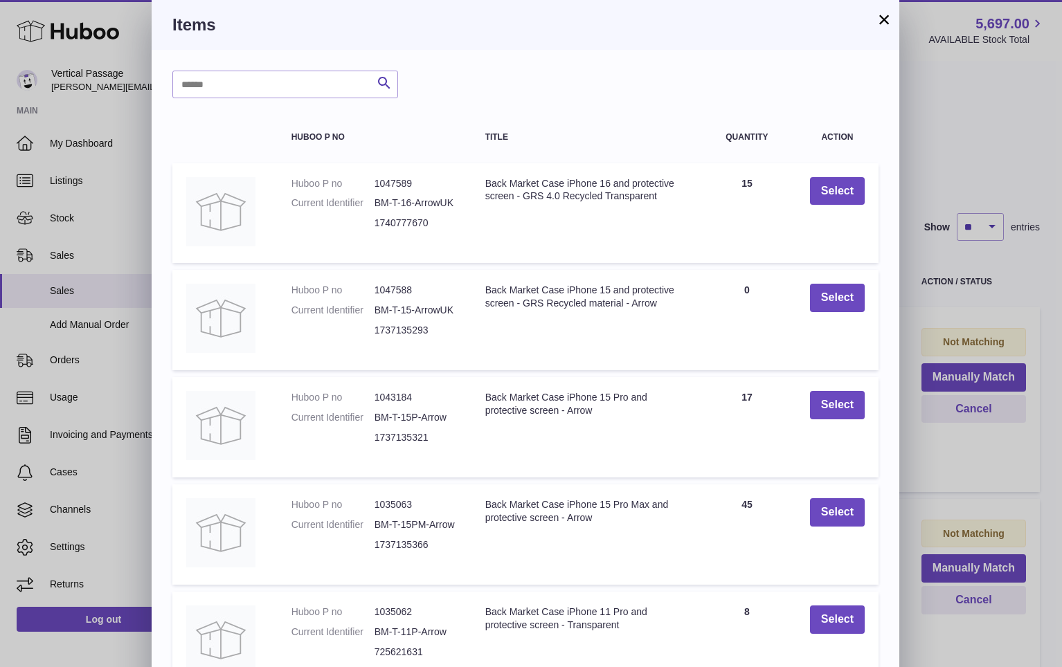
scroll to position [121, 0]
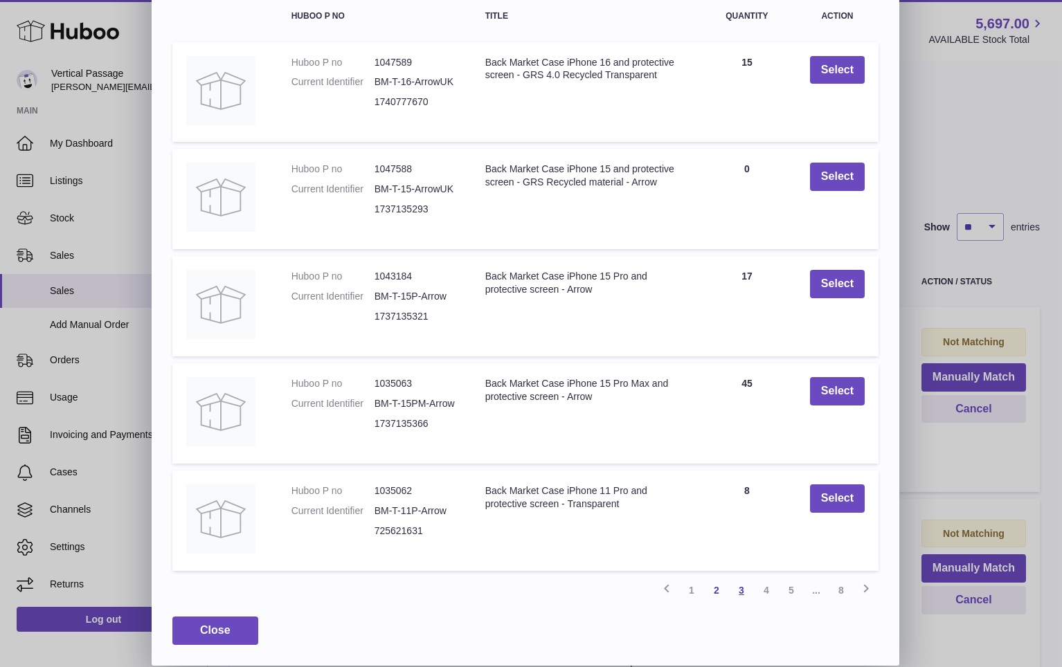
click at [742, 590] on link "3" at bounding box center [741, 590] width 25 height 25
click at [767, 594] on link "4" at bounding box center [766, 590] width 25 height 25
click at [795, 595] on link "5" at bounding box center [791, 590] width 25 height 25
click at [791, 594] on link "6" at bounding box center [791, 590] width 25 height 25
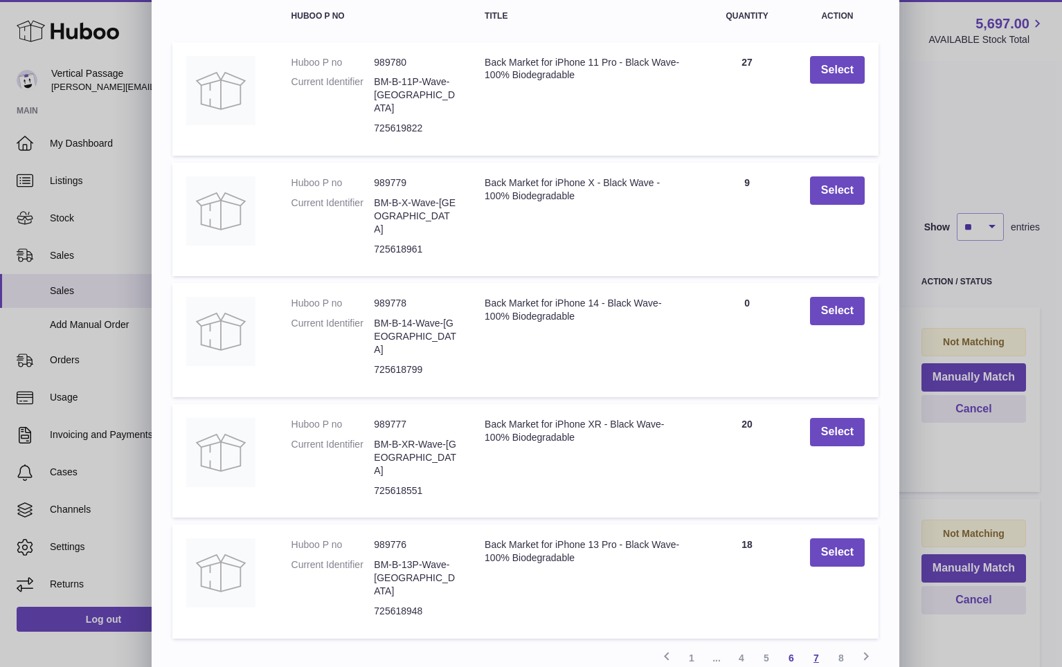
click at [815, 646] on link "7" at bounding box center [816, 658] width 25 height 25
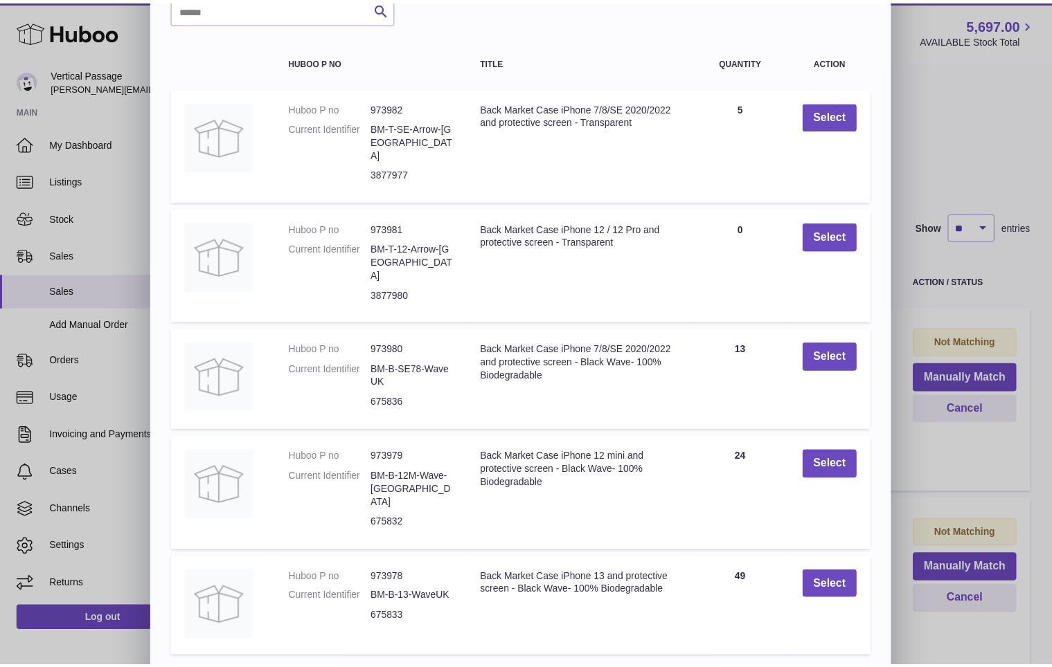
scroll to position [52, 0]
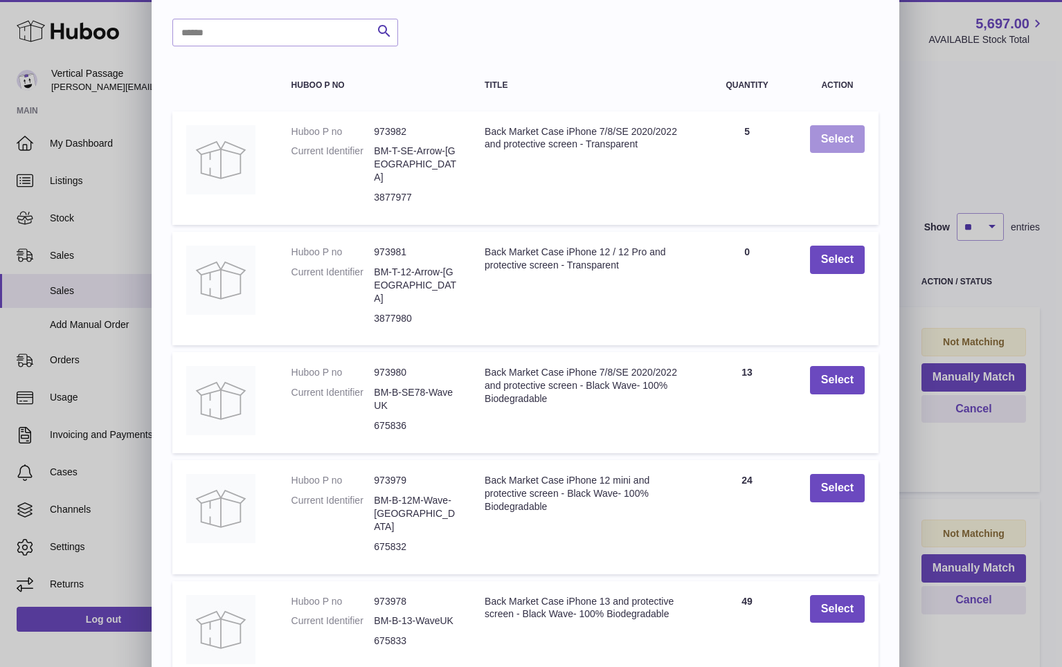
click at [842, 141] on button "Select" at bounding box center [837, 139] width 55 height 28
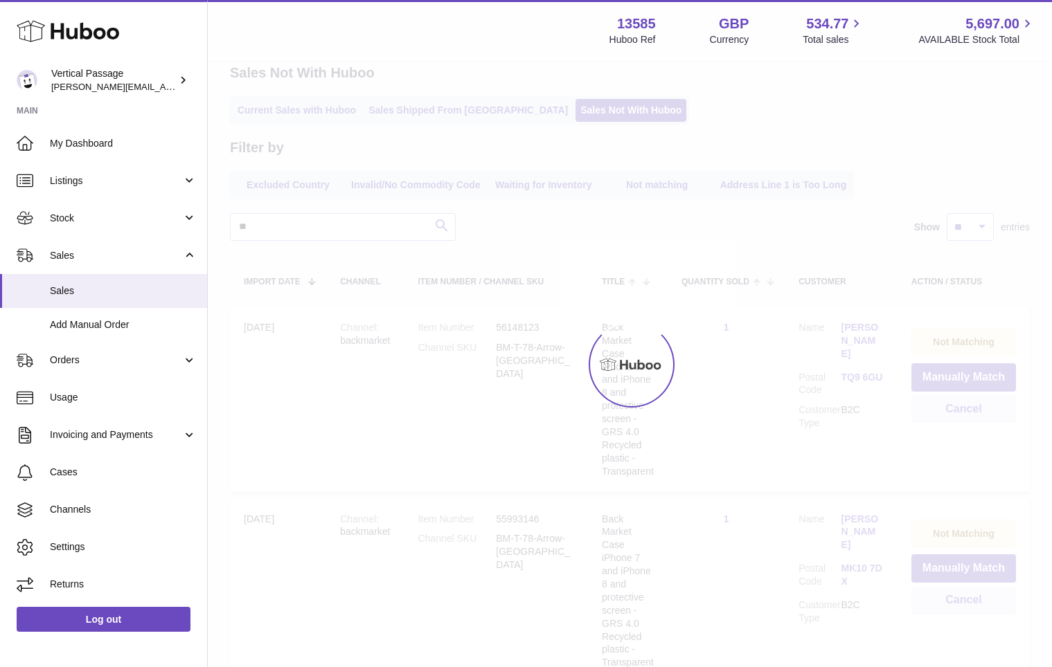
scroll to position [0, 0]
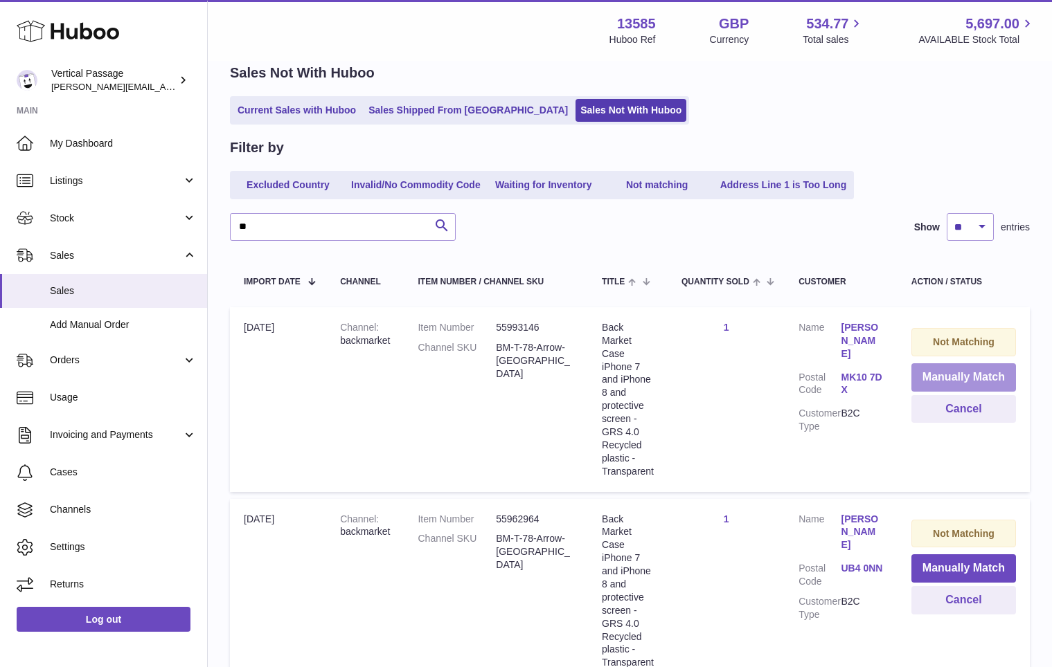
click at [946, 377] on button "Manually Match" at bounding box center [963, 378] width 105 height 28
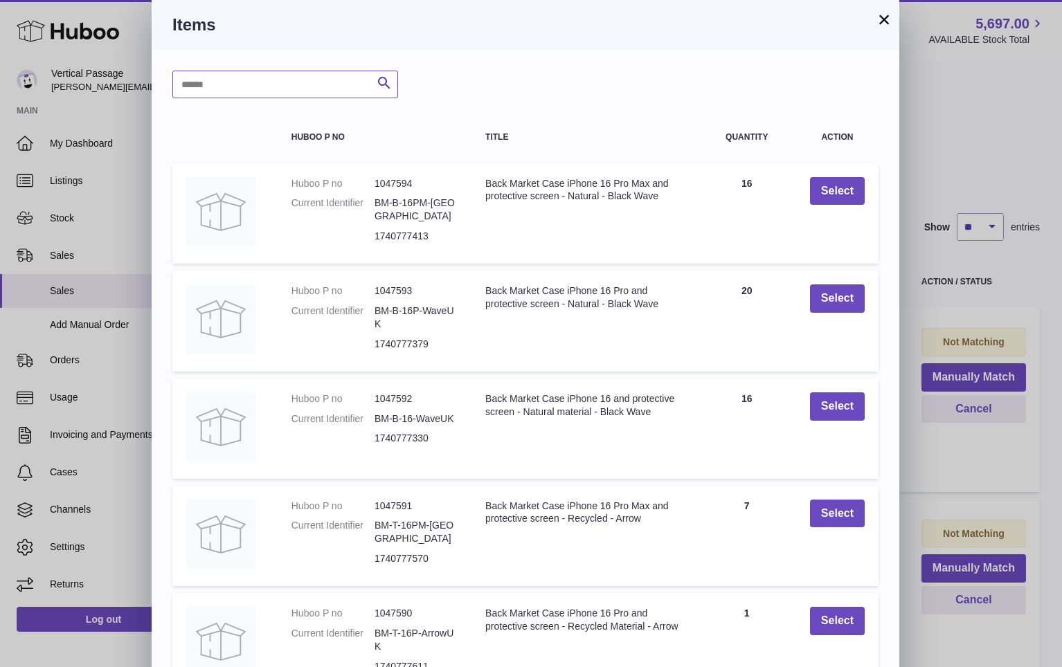
click at [249, 80] on input "text" at bounding box center [285, 85] width 226 height 28
type input "***"
click at [380, 79] on icon "submit" at bounding box center [384, 83] width 17 height 17
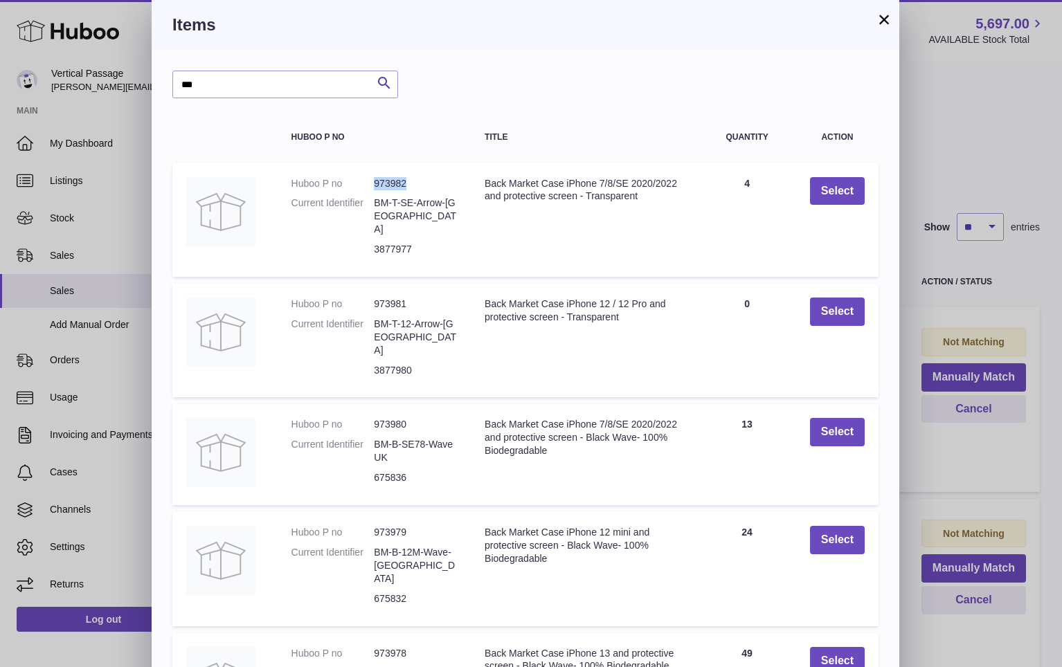
drag, startPoint x: 407, startPoint y: 182, endPoint x: 374, endPoint y: 185, distance: 33.4
click at [374, 185] on dd "973982" at bounding box center [415, 183] width 83 height 13
copy dd "973982"
click at [862, 195] on button "Select" at bounding box center [837, 191] width 55 height 28
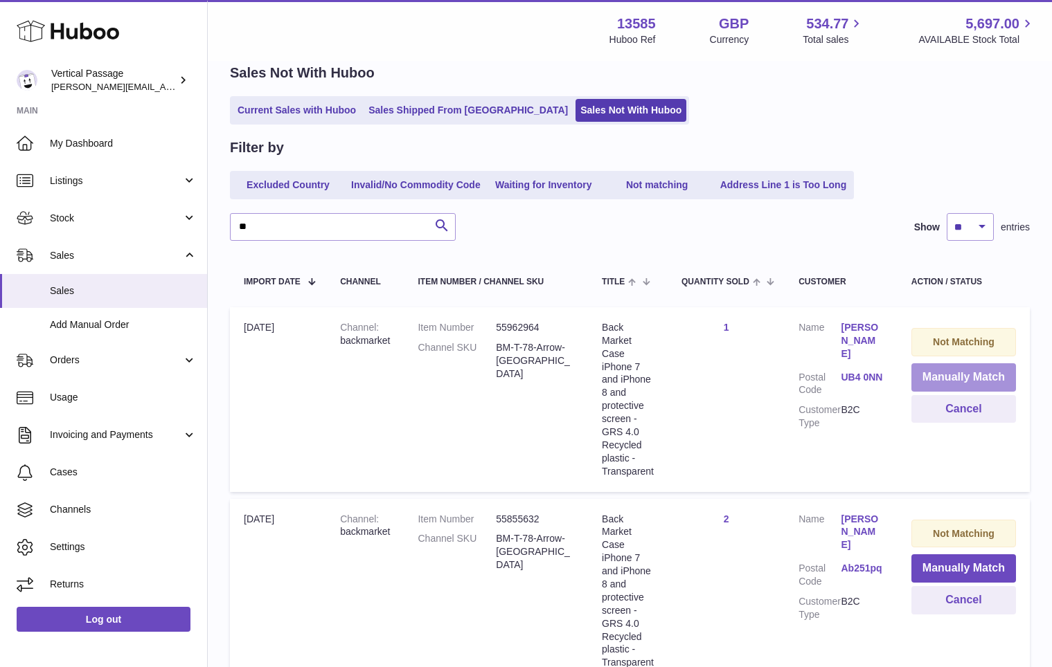
click at [936, 373] on button "Manually Match" at bounding box center [963, 378] width 105 height 28
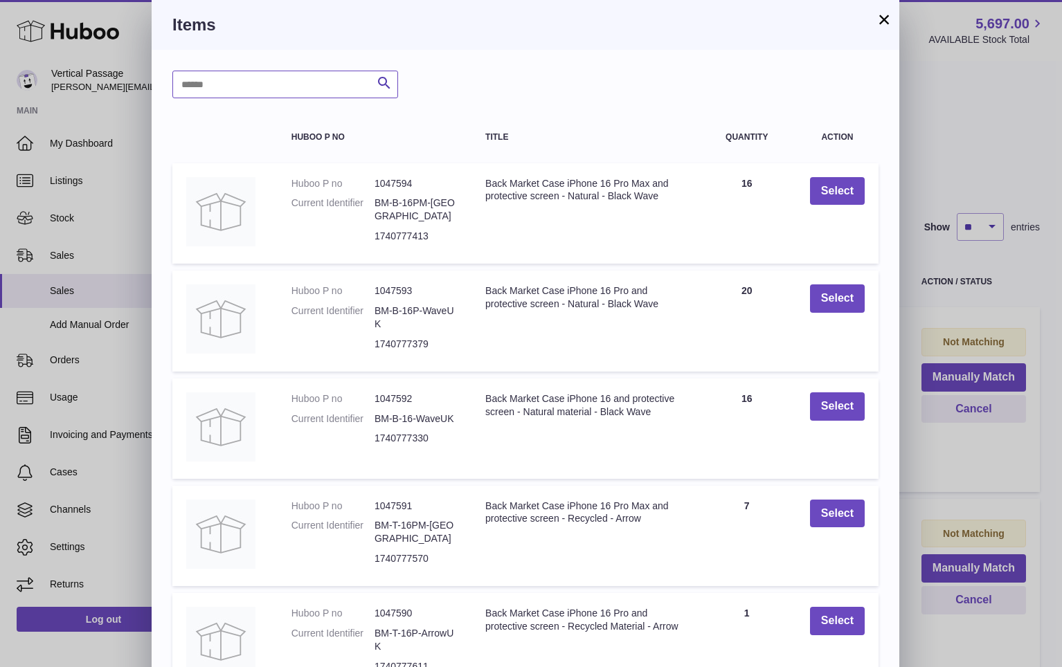
paste input "******"
type input "******"
click at [380, 87] on icon "submit" at bounding box center [384, 83] width 17 height 17
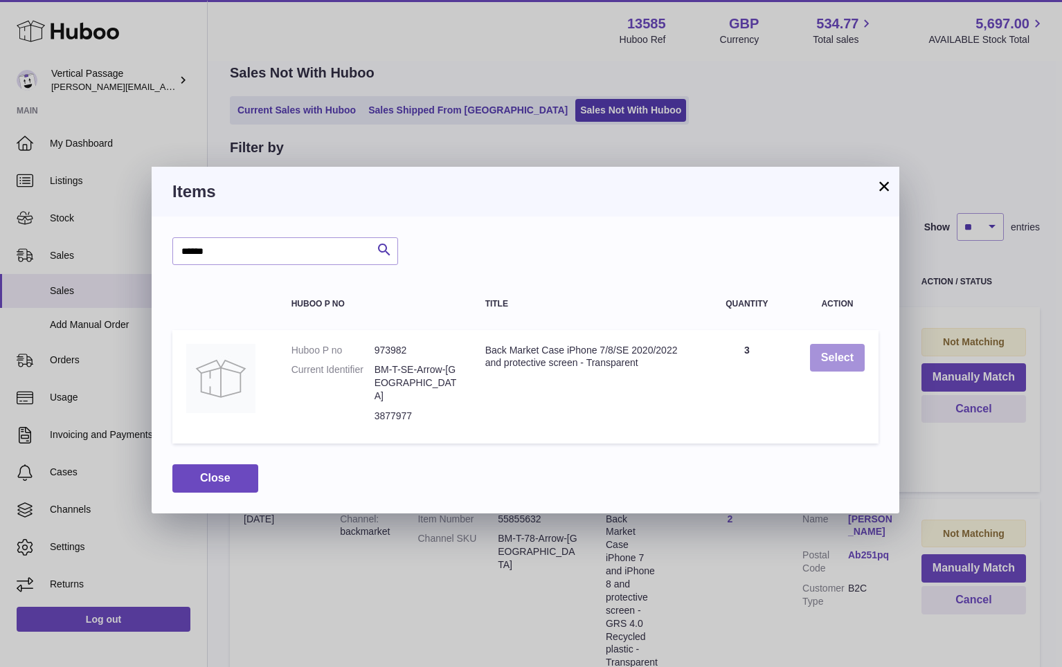
click at [837, 354] on button "Select" at bounding box center [837, 358] width 55 height 28
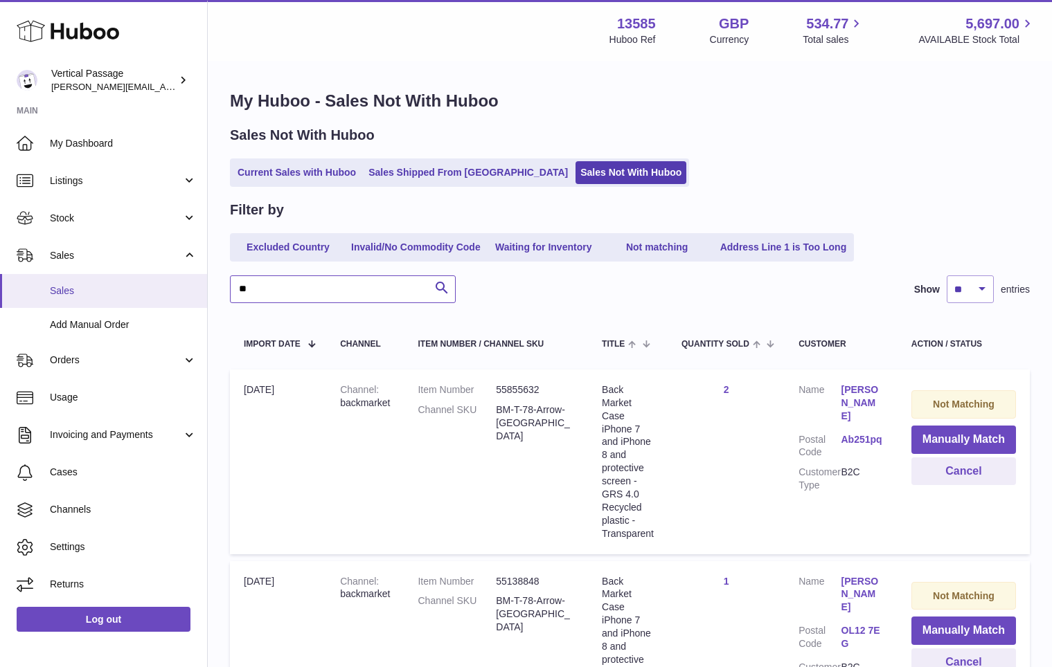
drag, startPoint x: 328, startPoint y: 287, endPoint x: 192, endPoint y: 290, distance: 136.5
click at [192, 290] on div "Huboo Vertical Passage ryan@verticalpassage.com Main My Dashboard Listings Not …" at bounding box center [526, 527] width 1052 height 1054
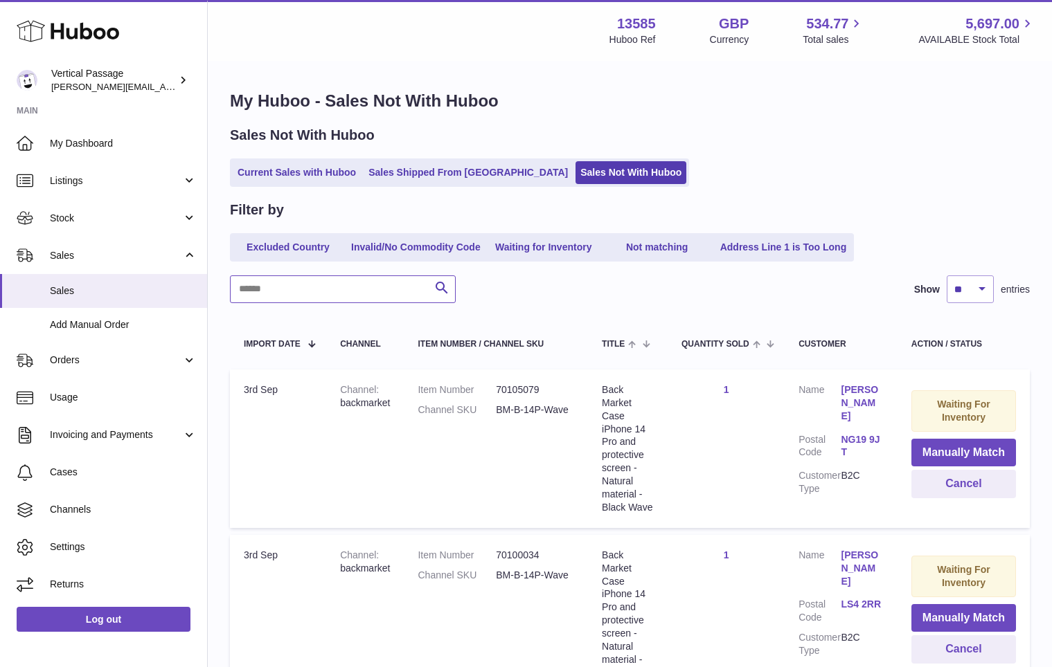
click at [296, 286] on input "text" at bounding box center [343, 290] width 226 height 28
type input "******"
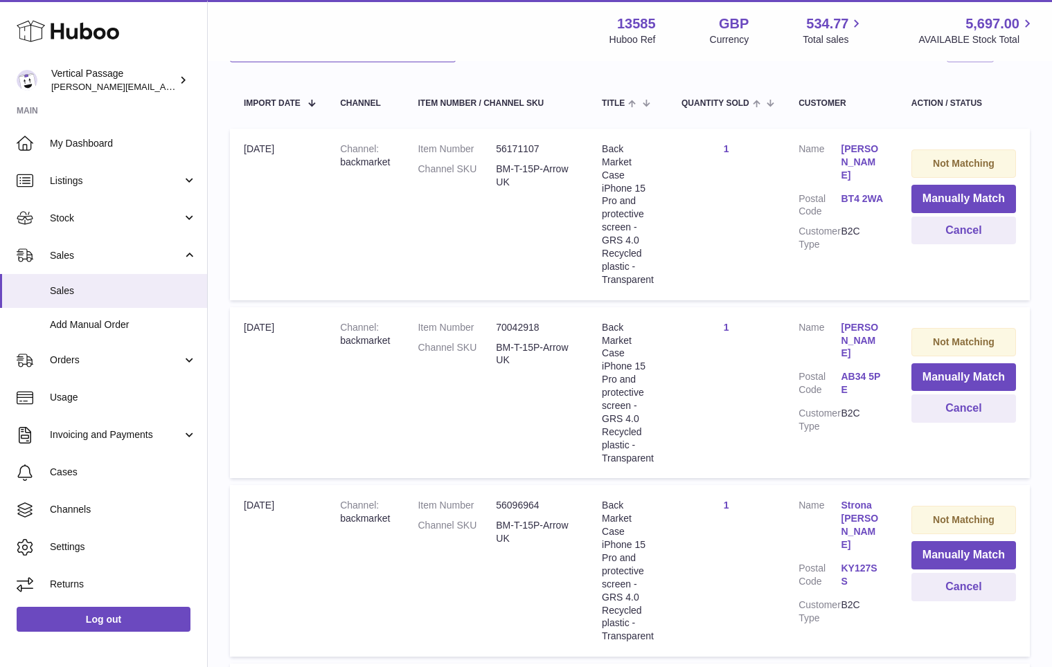
scroll to position [277, 0]
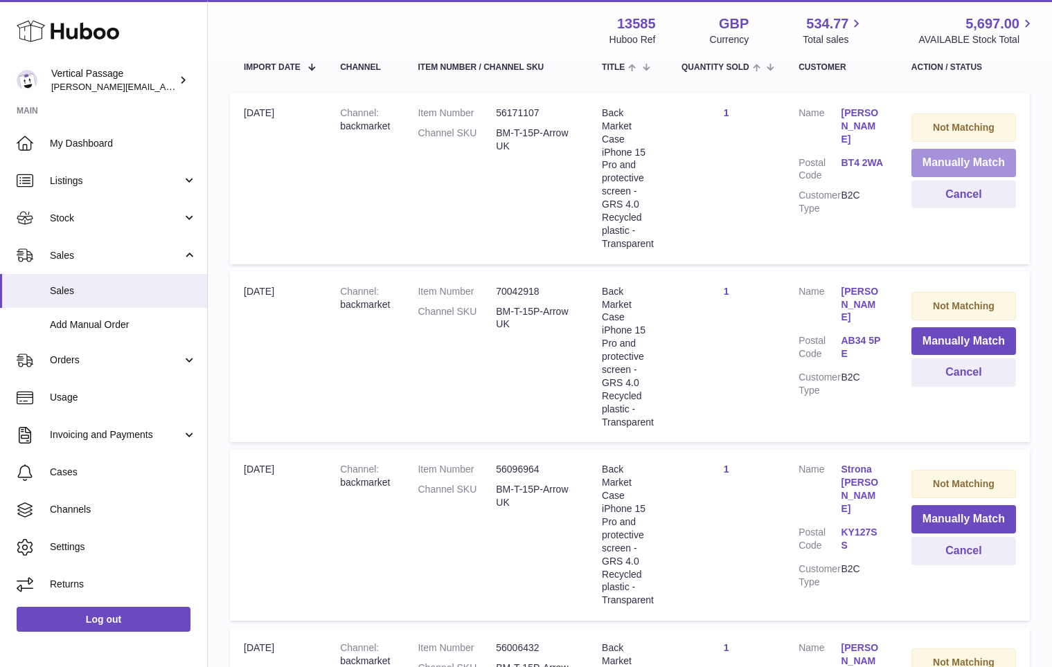
click at [956, 165] on button "Manually Match" at bounding box center [963, 163] width 105 height 28
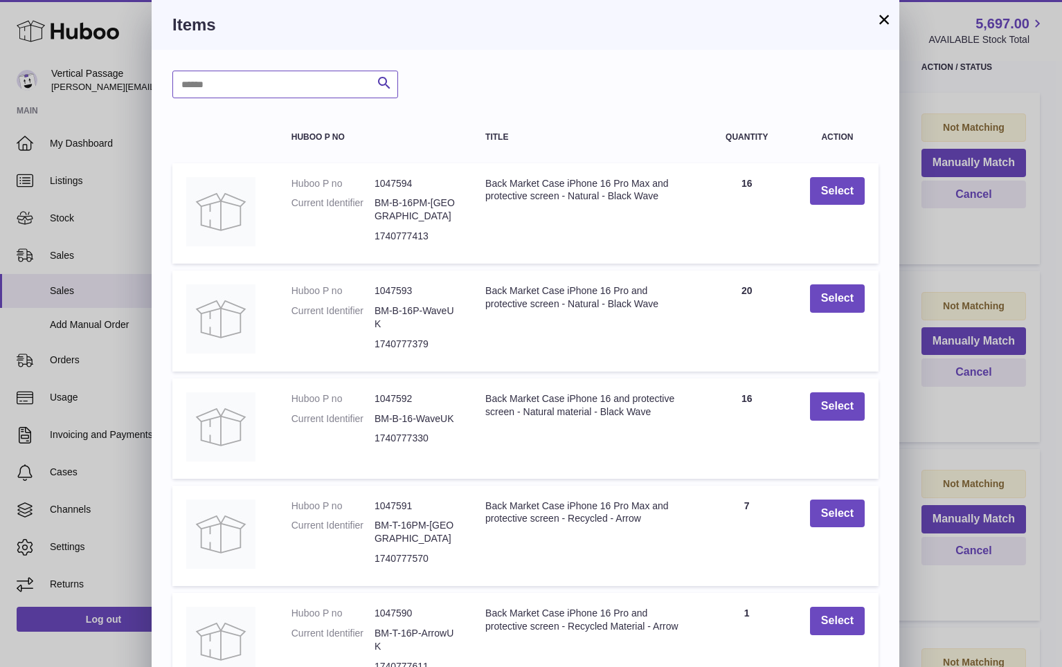
click at [288, 79] on input "text" at bounding box center [285, 85] width 226 height 28
type input "******"
click at [380, 80] on icon "submit" at bounding box center [384, 83] width 17 height 17
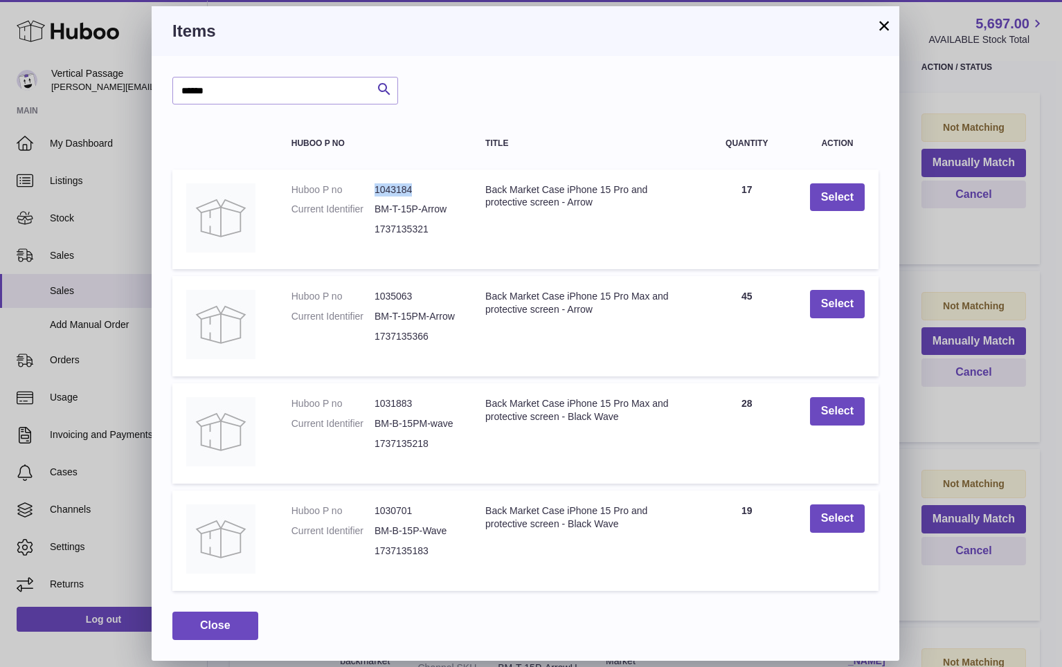
drag, startPoint x: 419, startPoint y: 186, endPoint x: 370, endPoint y: 190, distance: 49.3
click at [370, 190] on dl "Huboo P no 1043184 Current Identifier BM-T-15P-Arrow 1737135321" at bounding box center [375, 213] width 166 height 60
copy dl "1043184"
click at [850, 199] on button "Select" at bounding box center [837, 197] width 55 height 28
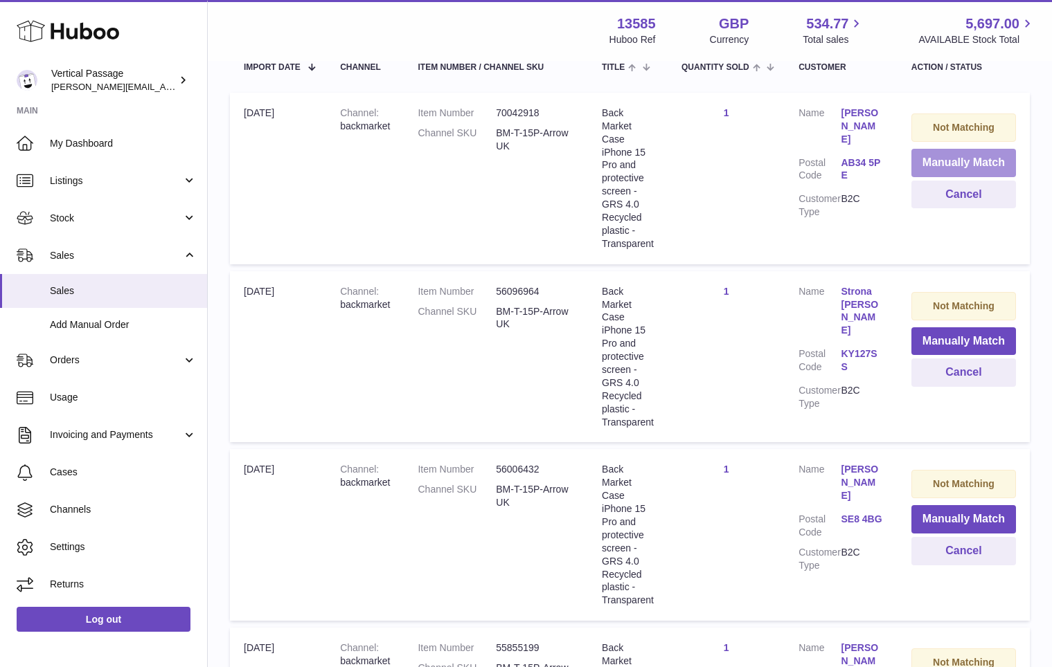
click at [936, 155] on button "Manually Match" at bounding box center [963, 163] width 105 height 28
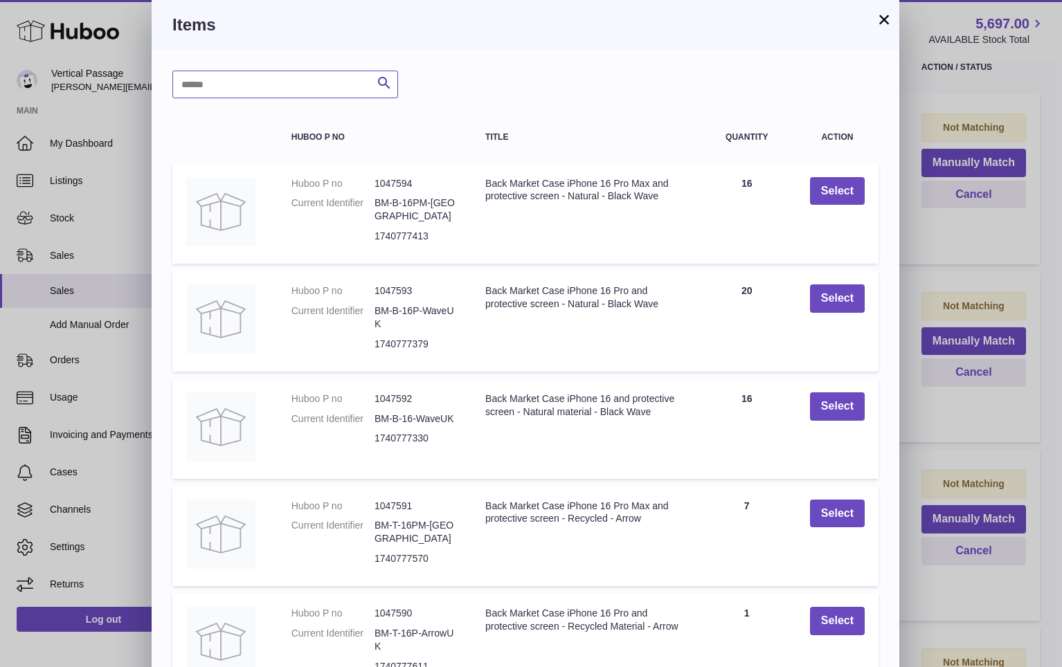
click at [313, 82] on input "text" at bounding box center [285, 85] width 226 height 28
paste input "*******"
type input "*******"
click at [387, 81] on icon "submit" at bounding box center [384, 83] width 17 height 17
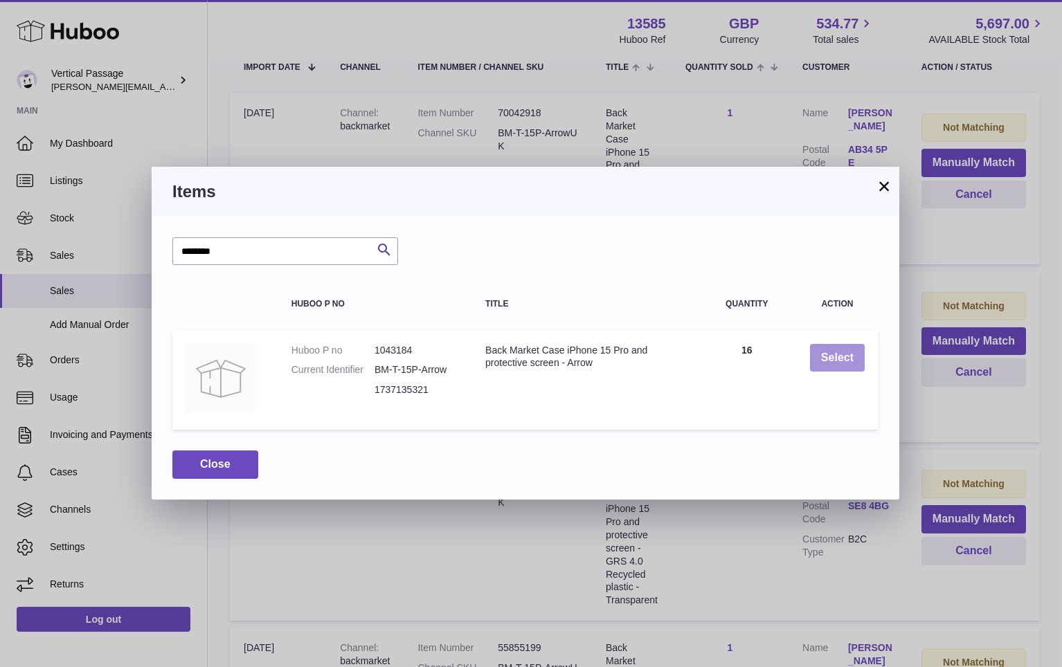
click at [843, 357] on button "Select" at bounding box center [837, 358] width 55 height 28
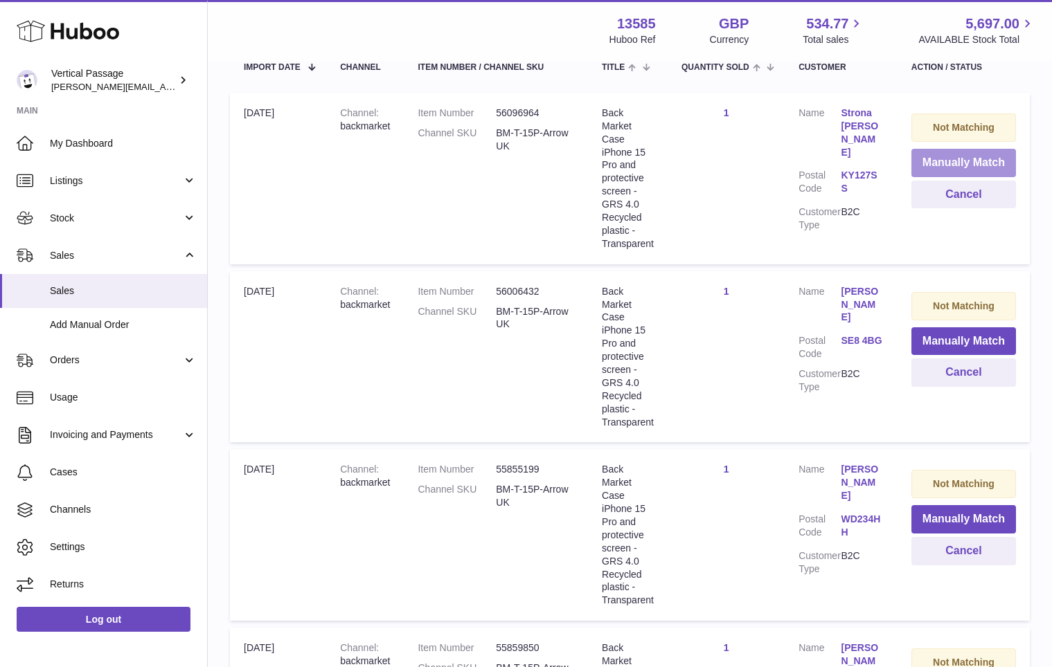
click at [928, 159] on button "Manually Match" at bounding box center [963, 163] width 105 height 28
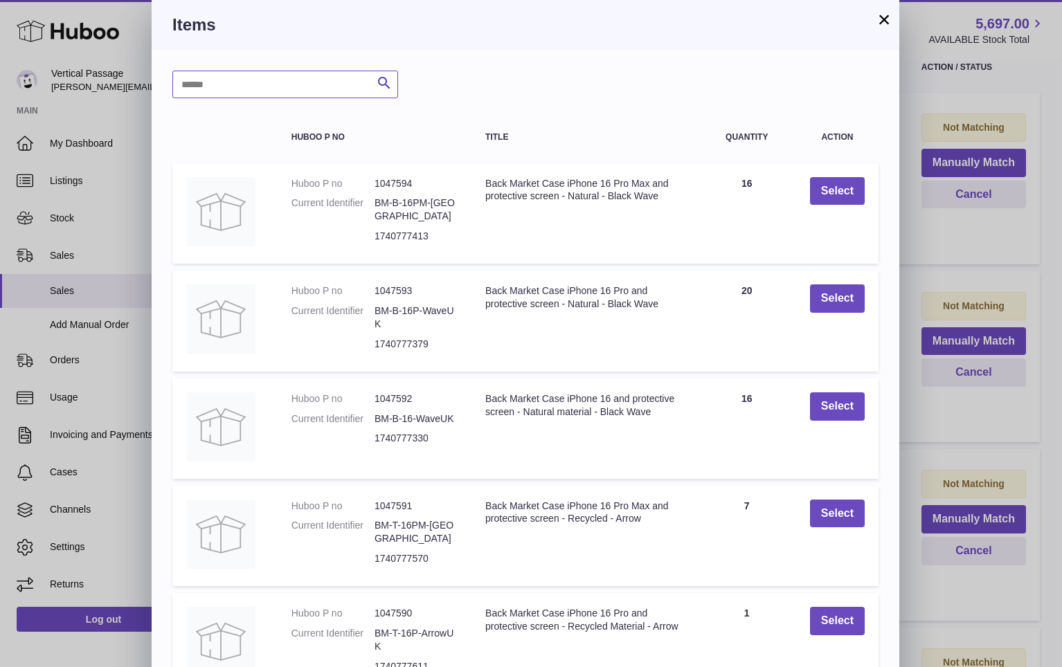
click at [211, 81] on input "text" at bounding box center [285, 85] width 226 height 28
paste input "*******"
type input "*******"
click at [382, 81] on icon "submit" at bounding box center [384, 83] width 17 height 17
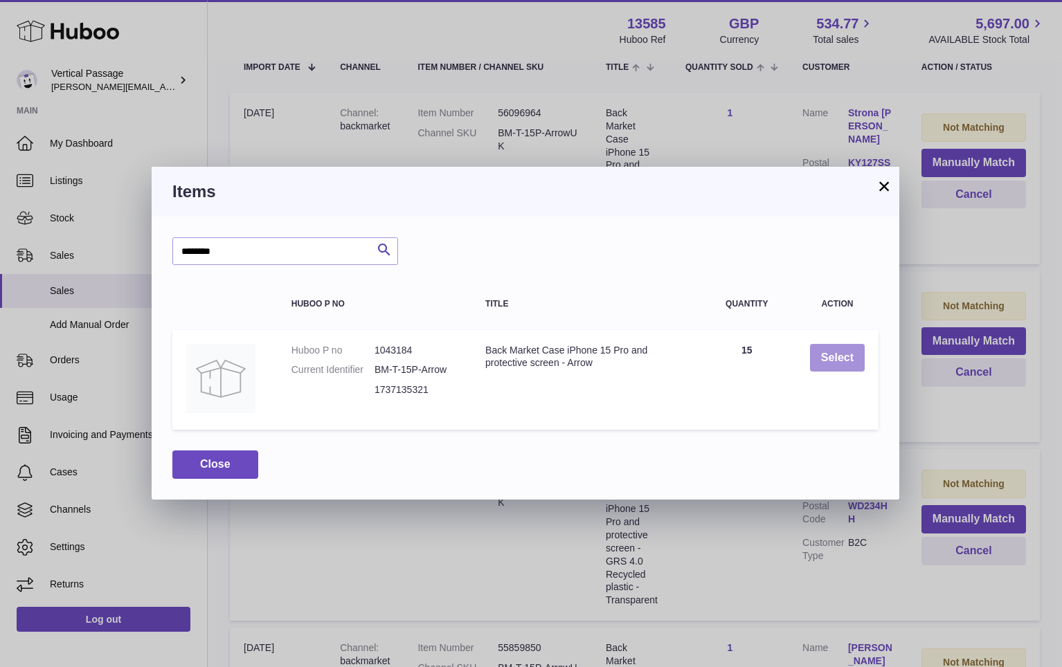
click at [842, 351] on button "Select" at bounding box center [837, 358] width 55 height 28
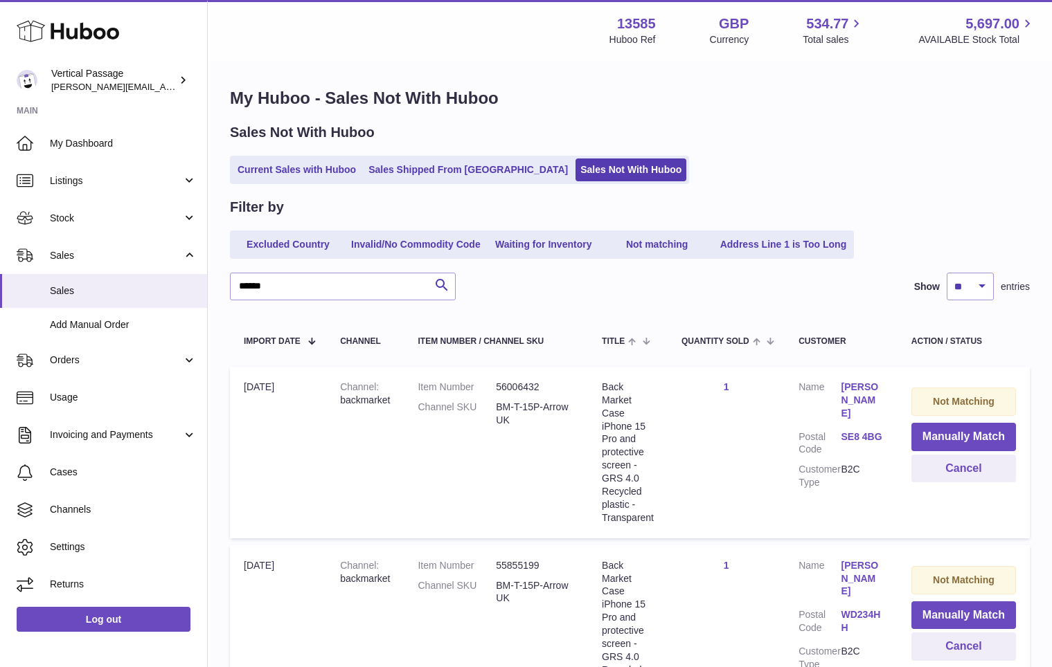
scroll to position [0, 0]
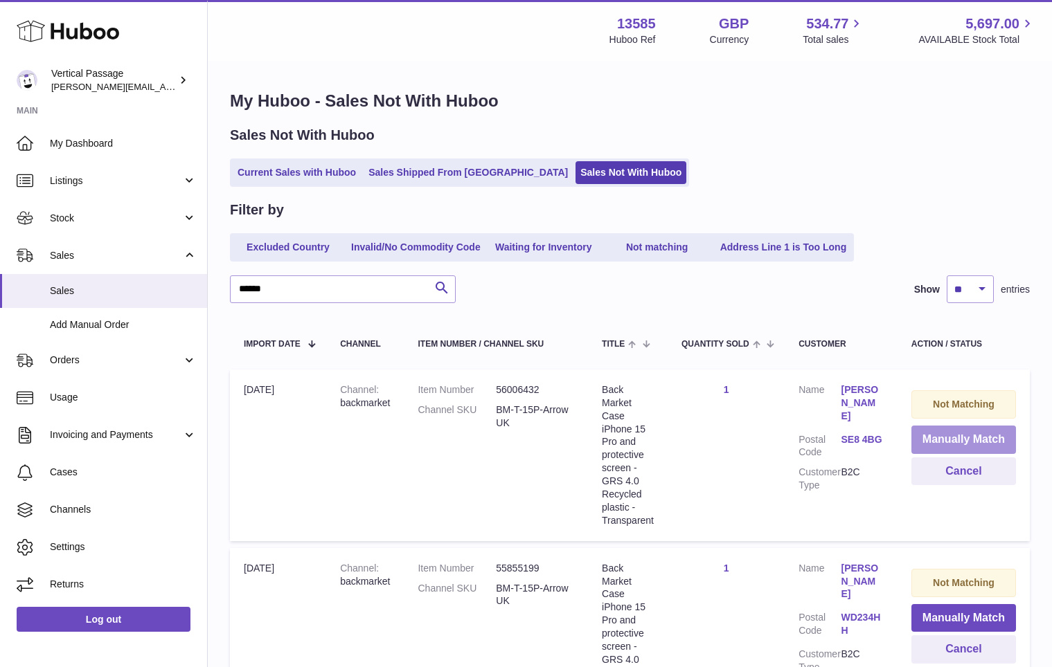
click at [929, 438] on button "Manually Match" at bounding box center [963, 440] width 105 height 28
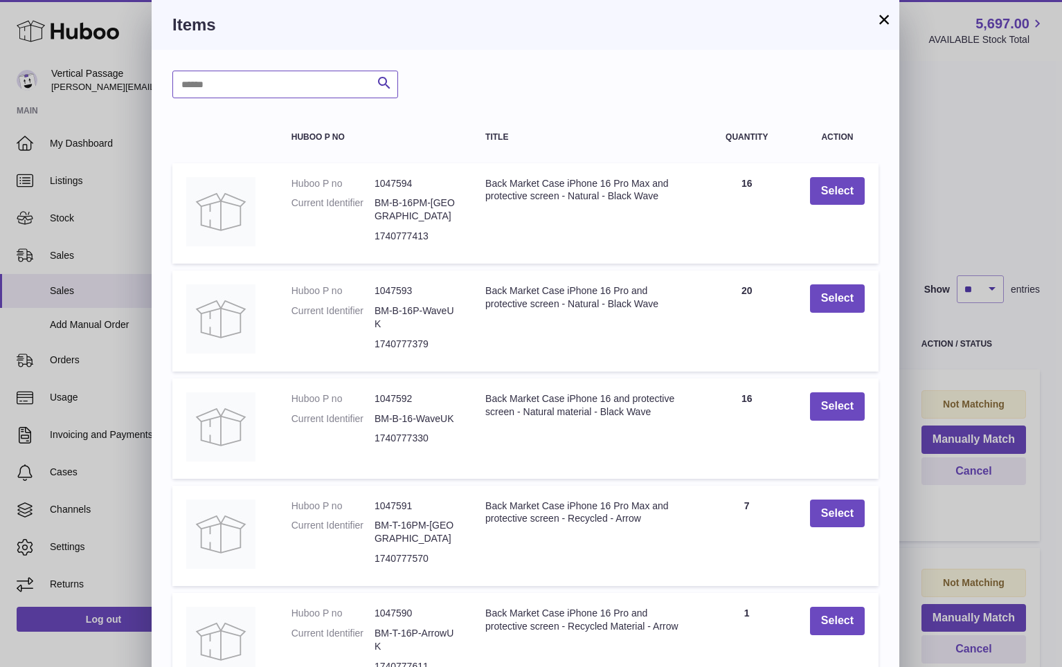
click at [207, 93] on input "text" at bounding box center [285, 85] width 226 height 28
paste input "*******"
type input "*******"
click at [376, 87] on icon "submit" at bounding box center [384, 83] width 17 height 17
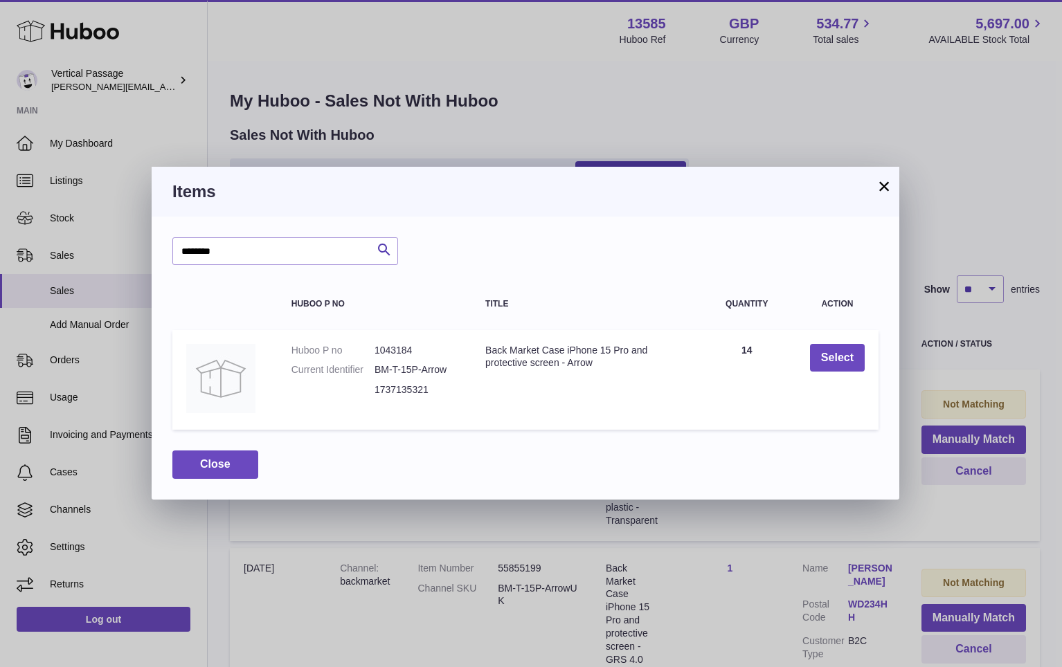
click at [848, 376] on td "Select" at bounding box center [837, 380] width 82 height 100
click at [845, 361] on button "Select" at bounding box center [837, 358] width 55 height 28
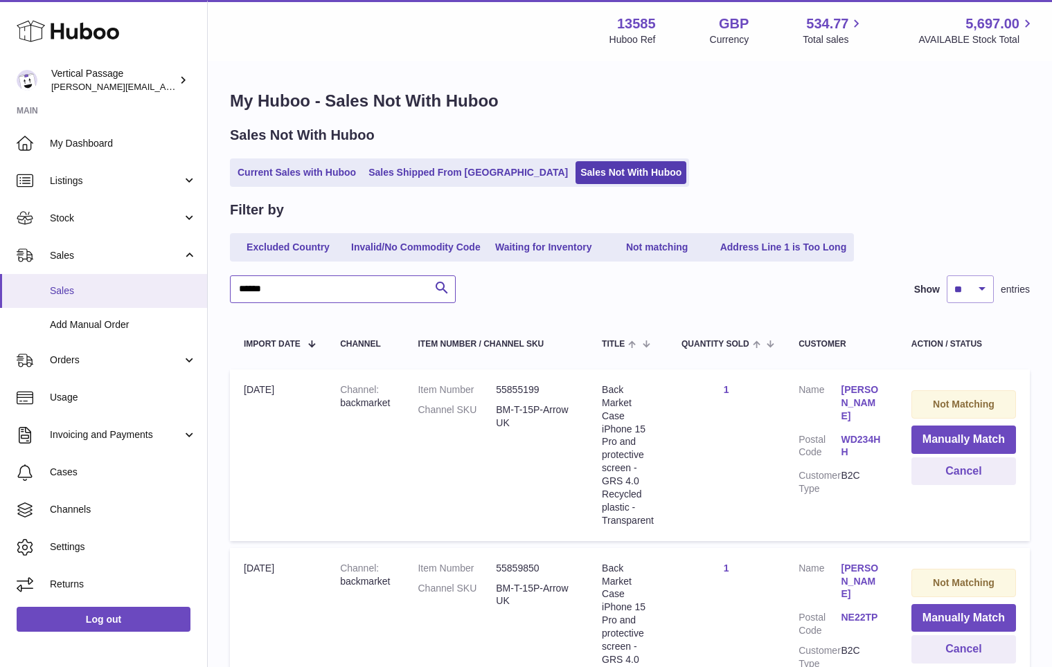
drag, startPoint x: 297, startPoint y: 286, endPoint x: 196, endPoint y: 276, distance: 101.6
click at [198, 276] on div "Huboo Vertical Passage ryan@verticalpassage.com Main My Dashboard Listings Not …" at bounding box center [526, 596] width 1052 height 1193
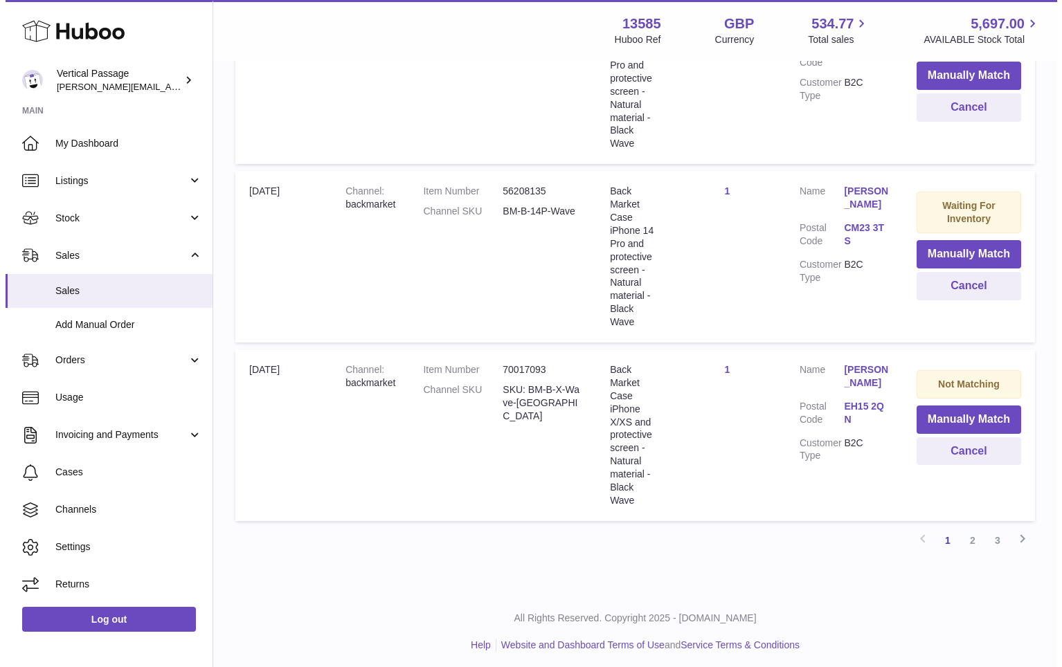
scroll to position [1632, 0]
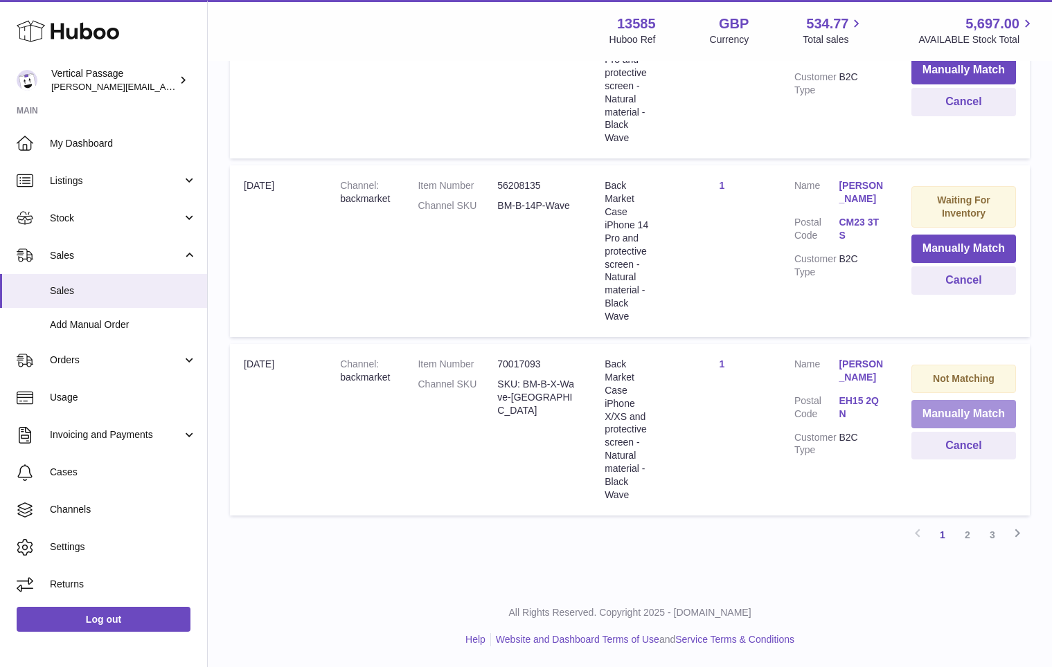
click at [932, 413] on button "Manually Match" at bounding box center [963, 414] width 105 height 28
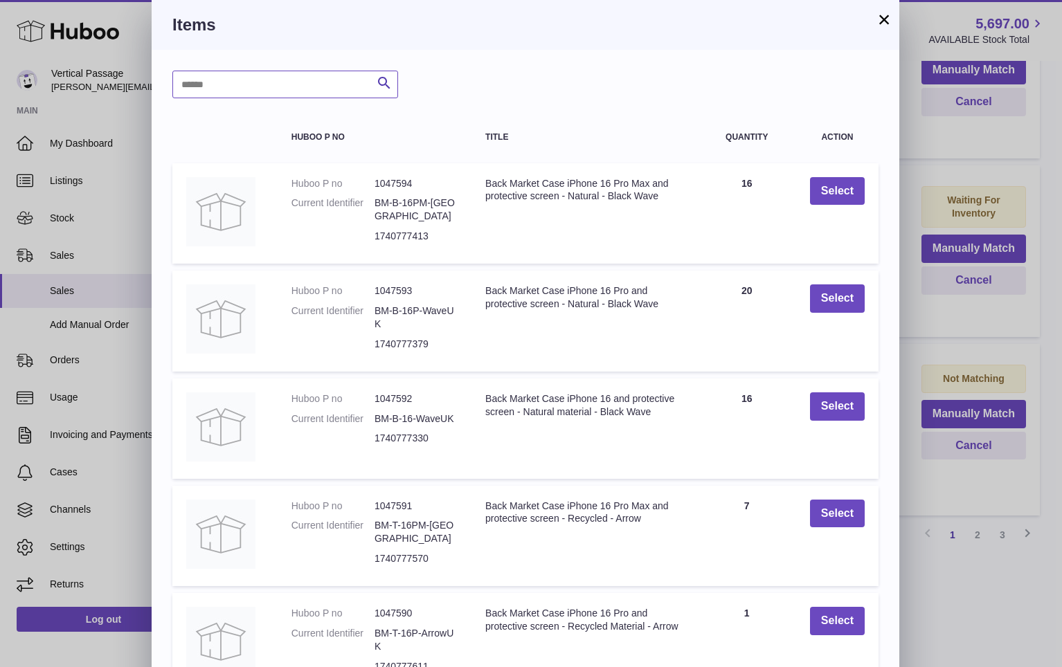
click at [289, 98] on input "text" at bounding box center [285, 85] width 226 height 28
click at [287, 90] on input "text" at bounding box center [285, 85] width 226 height 28
type input "*"
click at [385, 81] on icon "submit" at bounding box center [384, 83] width 17 height 17
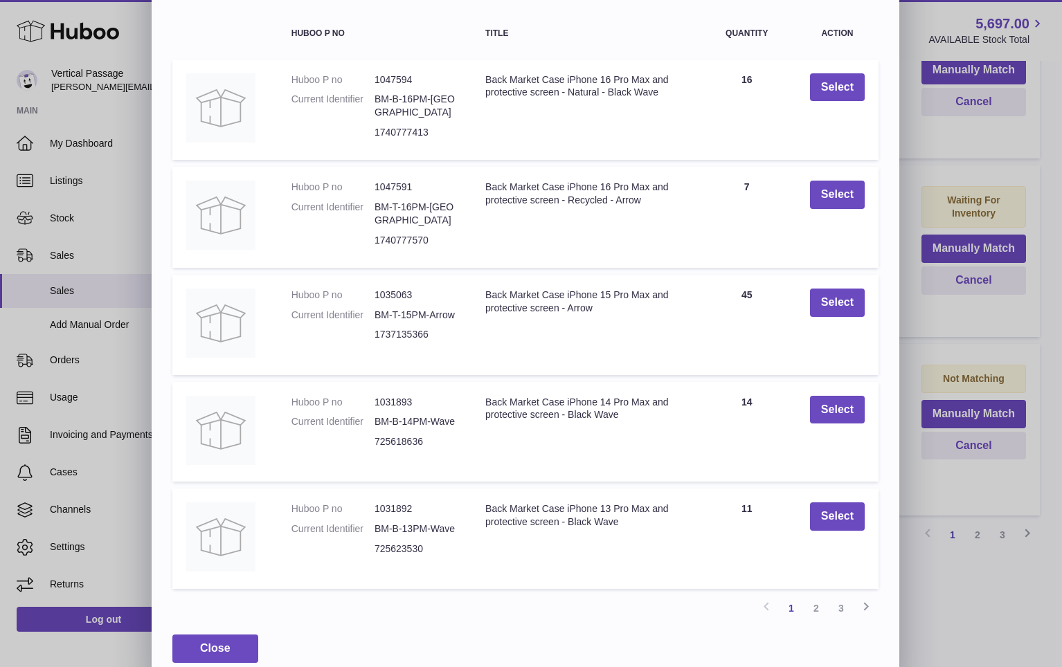
scroll to position [122, 0]
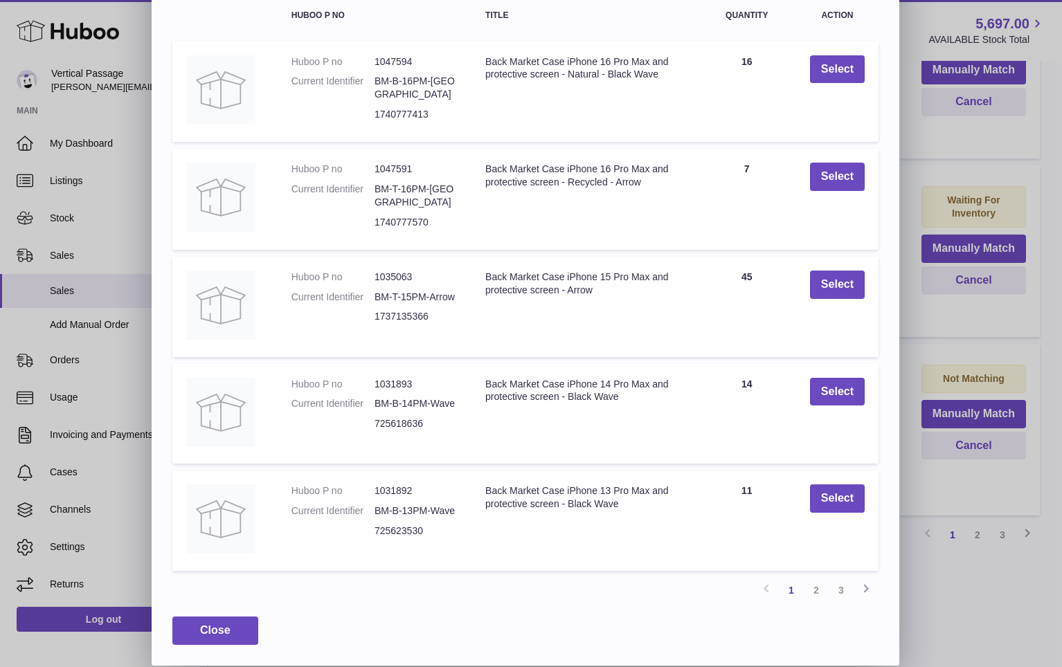
click at [809, 590] on link "2" at bounding box center [816, 590] width 25 height 25
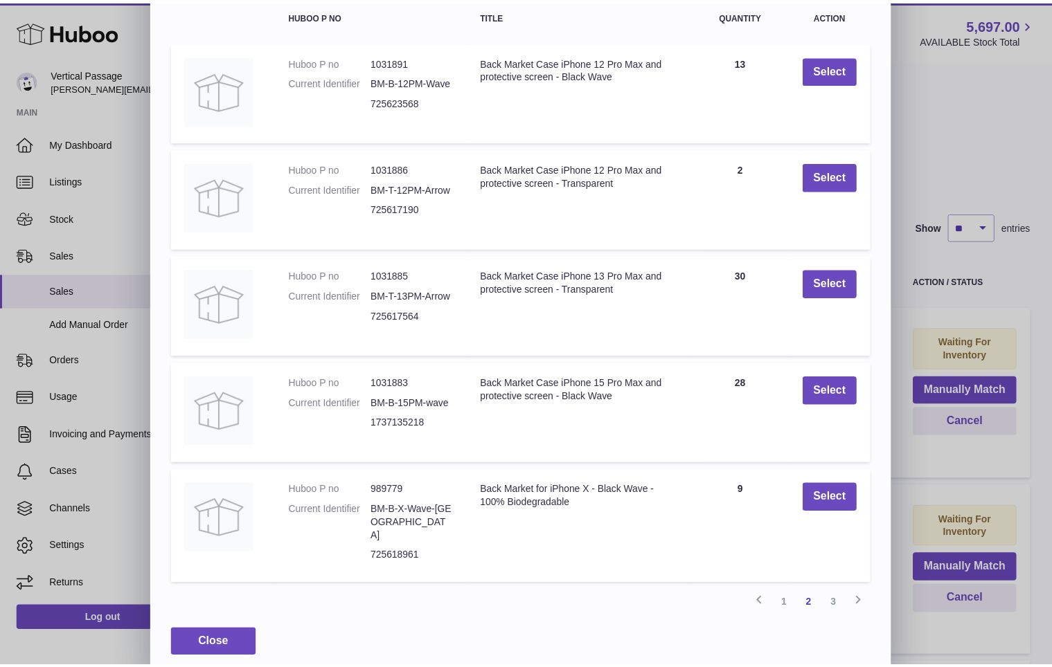
scroll to position [121, 0]
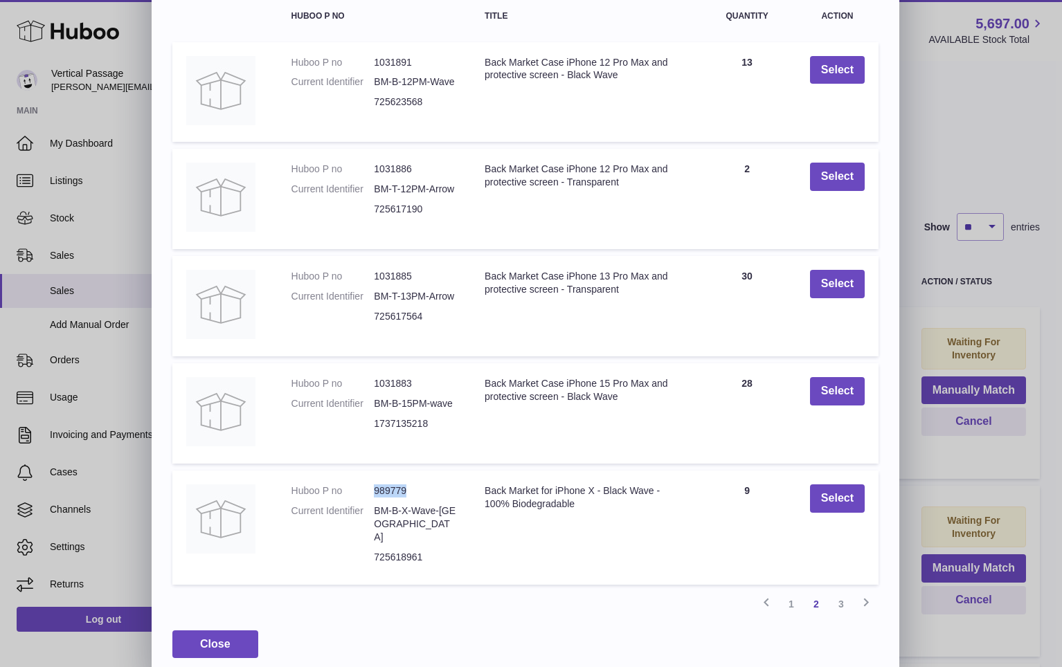
drag, startPoint x: 413, startPoint y: 492, endPoint x: 367, endPoint y: 492, distance: 45.7
click at [367, 492] on dl "Huboo P no 989779 Current Identifier BM-B-X-Wave-UK 725618961" at bounding box center [375, 528] width 166 height 86
copy dl "989779"
click at [822, 498] on button "Select" at bounding box center [837, 499] width 55 height 28
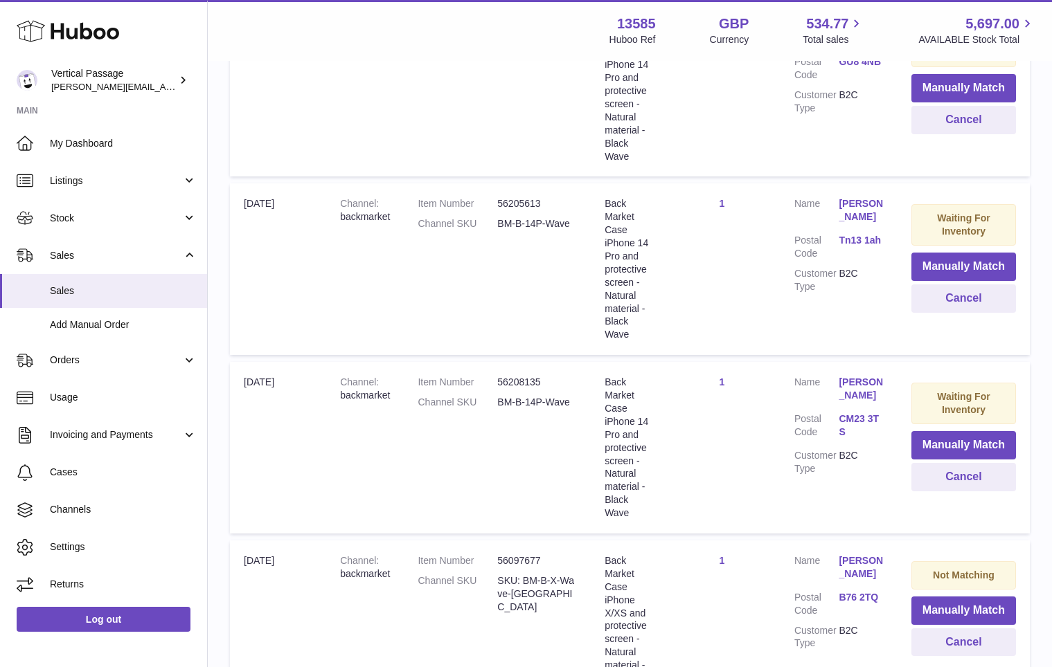
scroll to position [1632, 0]
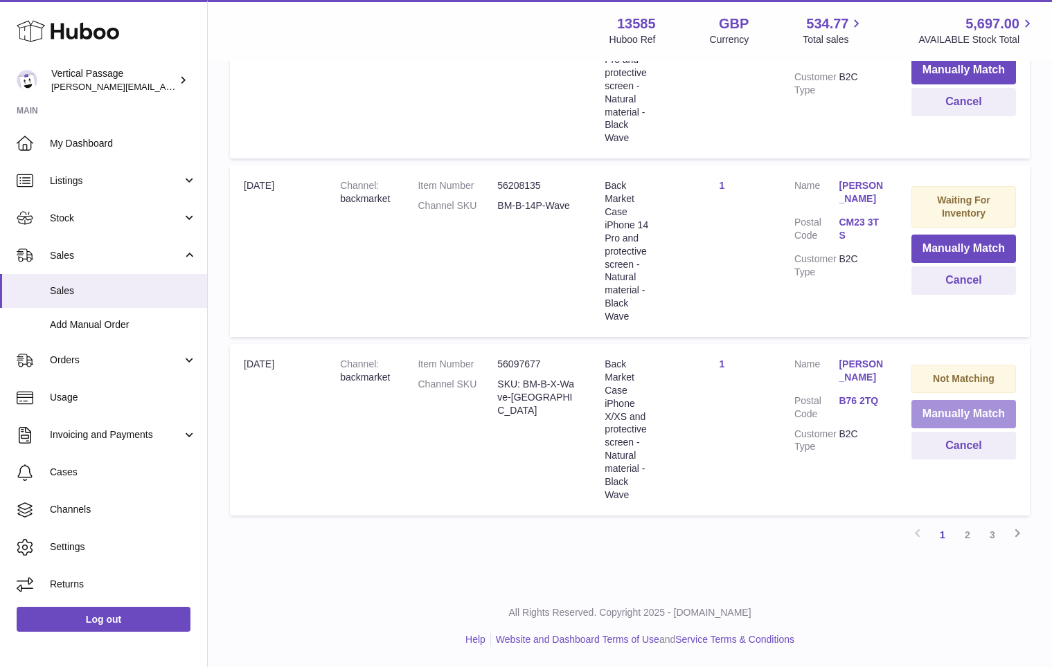
click at [974, 413] on button "Manually Match" at bounding box center [963, 414] width 105 height 28
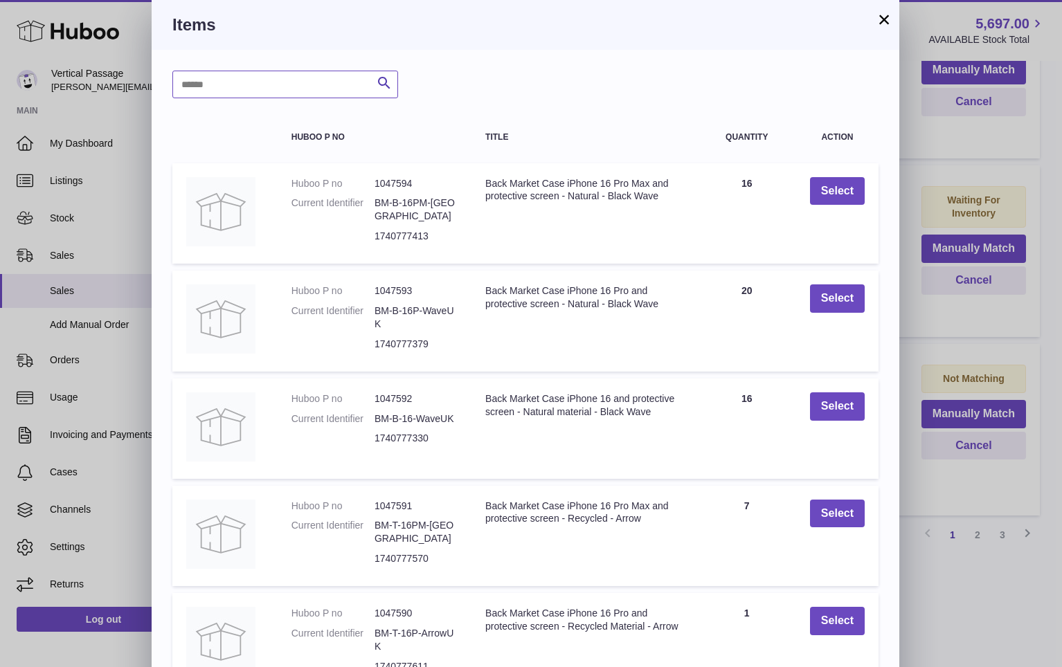
click at [251, 93] on input "text" at bounding box center [285, 85] width 226 height 28
paste input "******"
type input "******"
click at [382, 80] on icon "submit" at bounding box center [384, 83] width 17 height 17
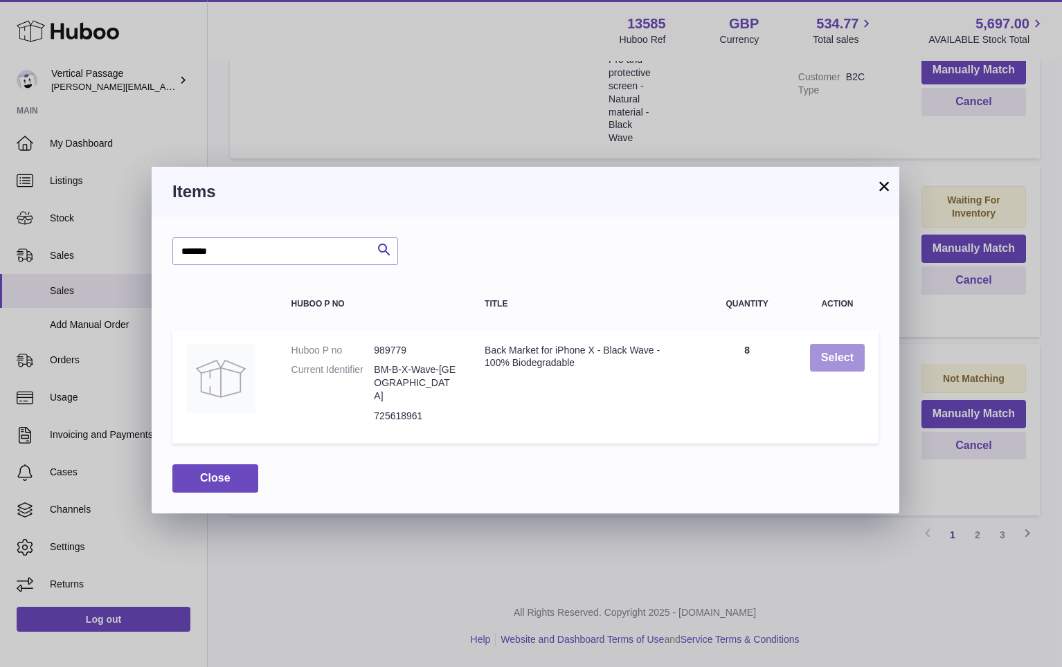
click at [841, 362] on button "Select" at bounding box center [837, 358] width 55 height 28
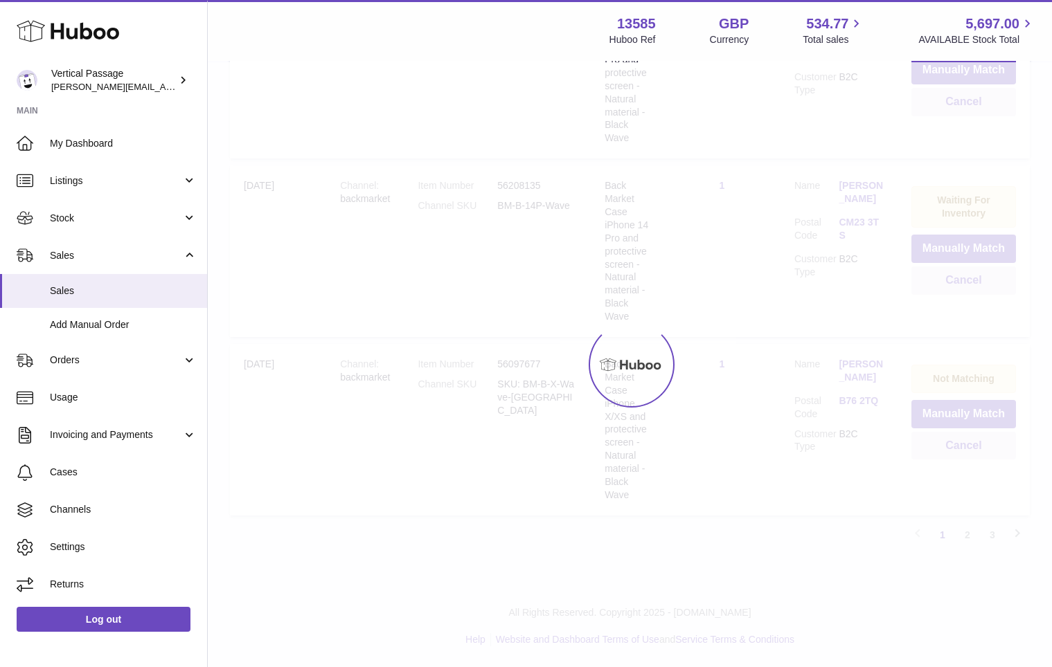
scroll to position [1514, 0]
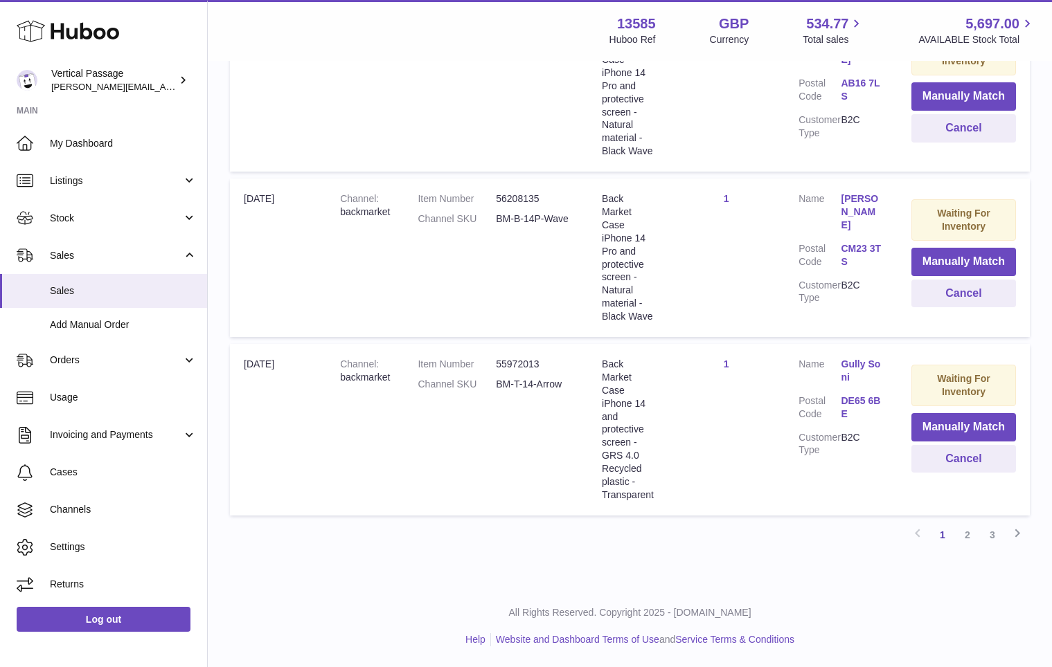
click at [967, 539] on link "2" at bounding box center [967, 535] width 25 height 25
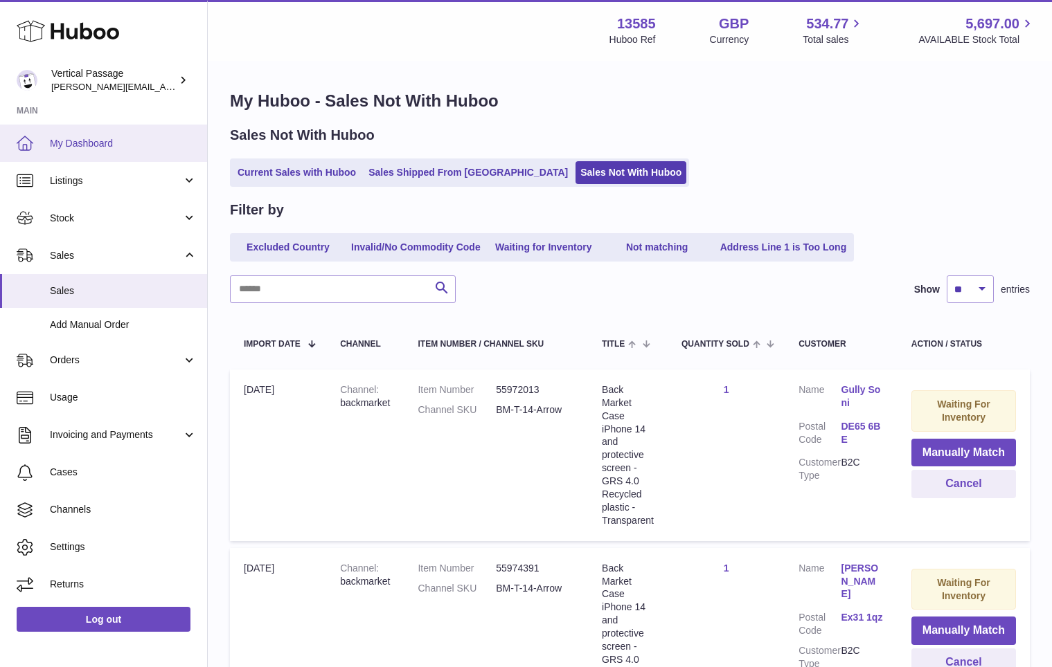
click at [58, 138] on span "My Dashboard" at bounding box center [123, 143] width 147 height 13
